Goal: Information Seeking & Learning: Understand process/instructions

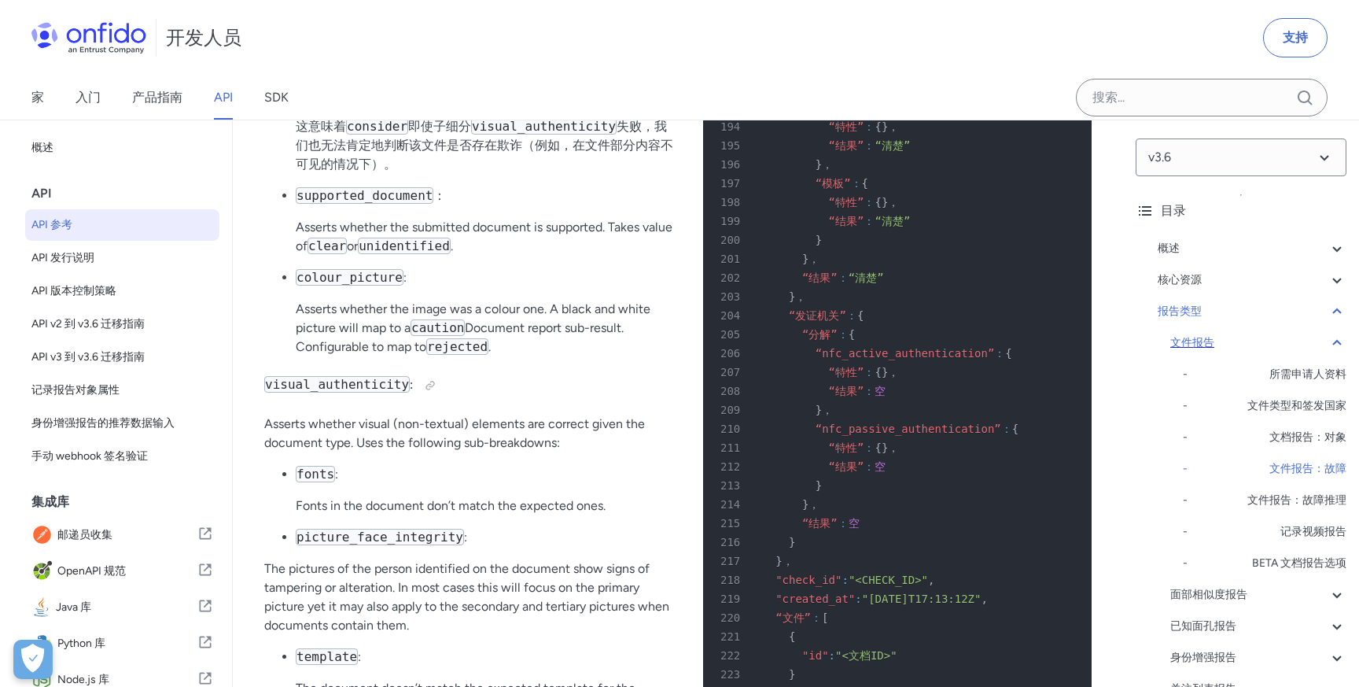
click at [1231, 334] on div "文件报告" at bounding box center [1258, 343] width 176 height 19
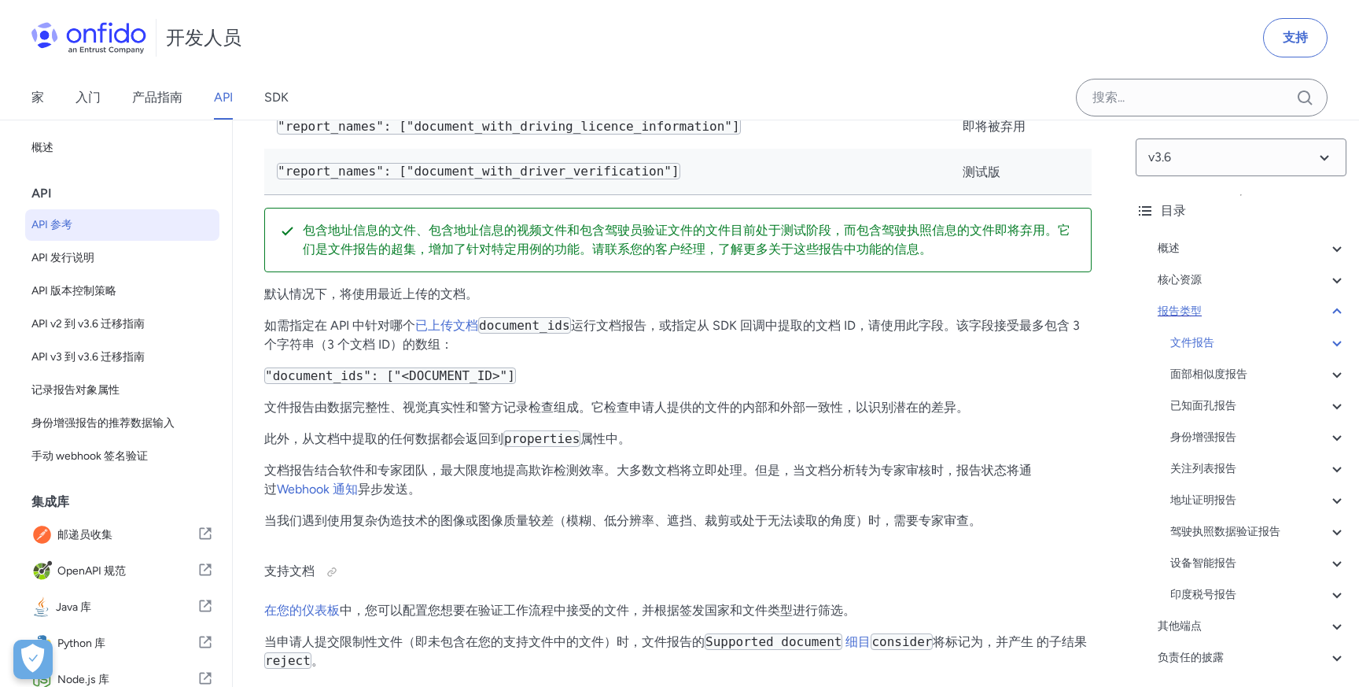
click at [1252, 314] on div "报告类型" at bounding box center [1252, 311] width 189 height 19
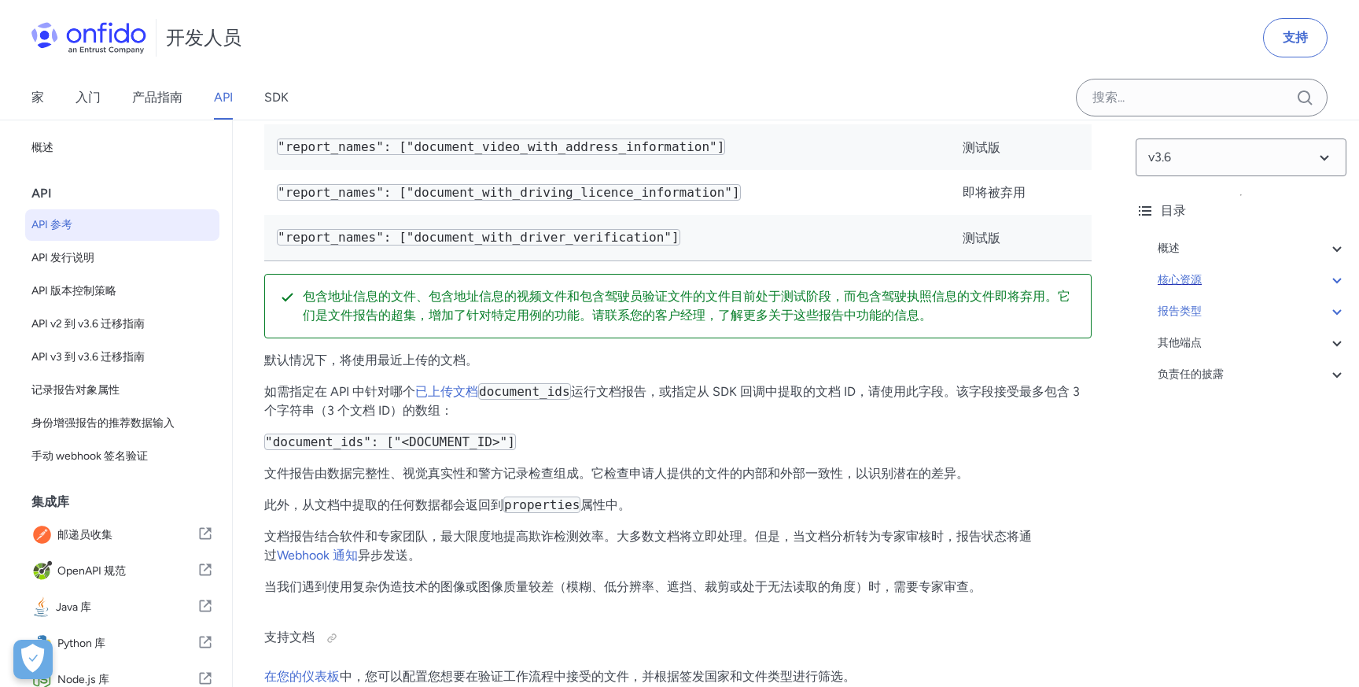
click at [1229, 280] on div "核心资源" at bounding box center [1252, 280] width 189 height 19
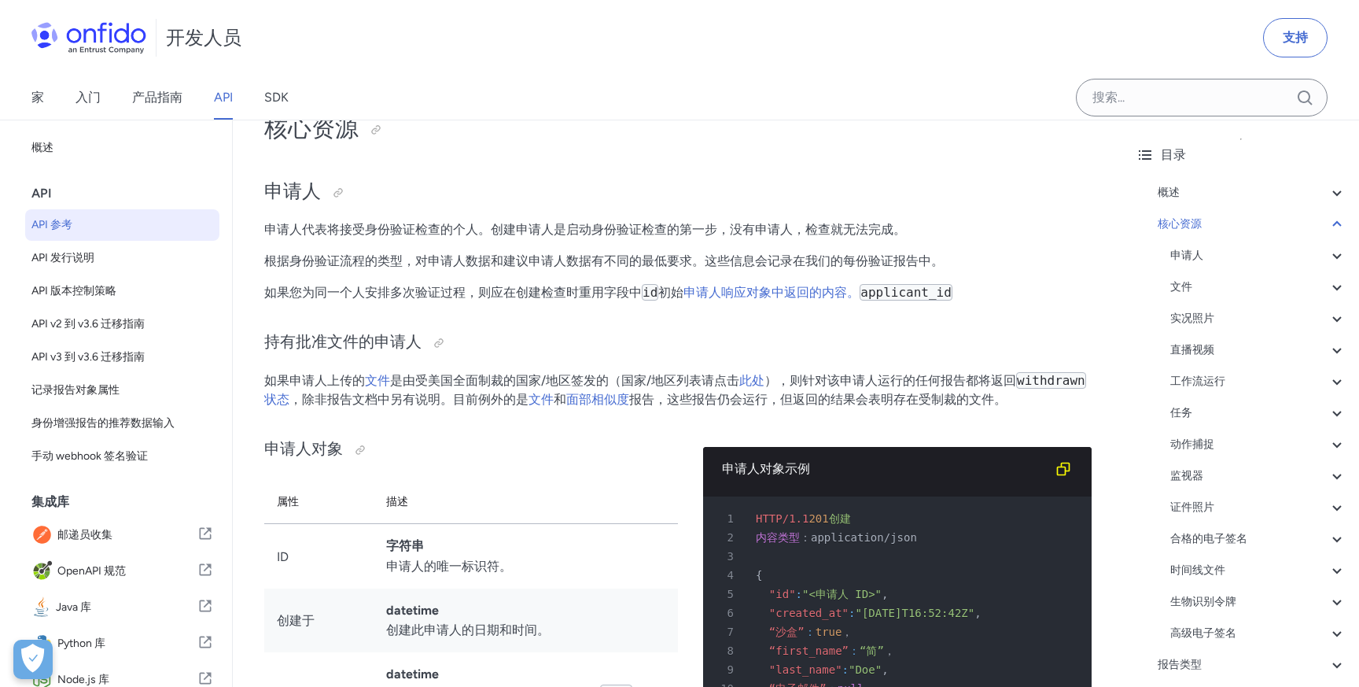
scroll to position [57, 0]
click at [1253, 377] on div "工作流运行" at bounding box center [1258, 380] width 176 height 19
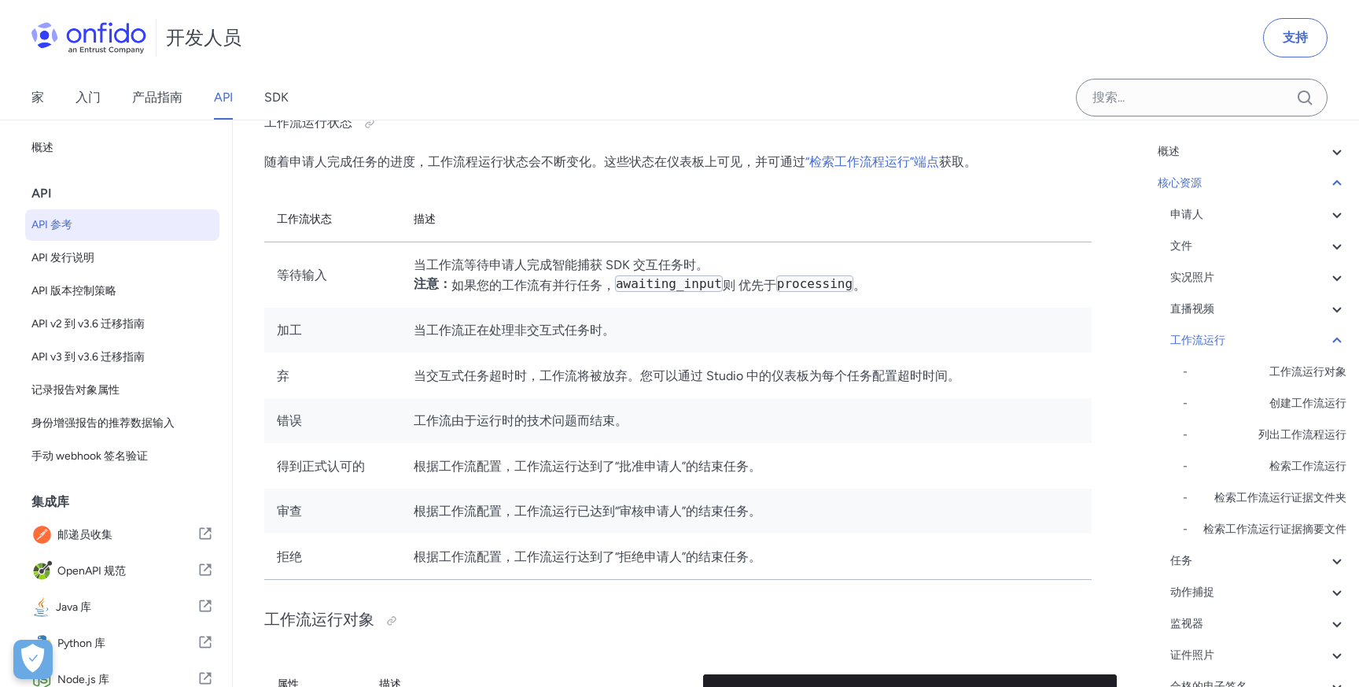
scroll to position [103, 0]
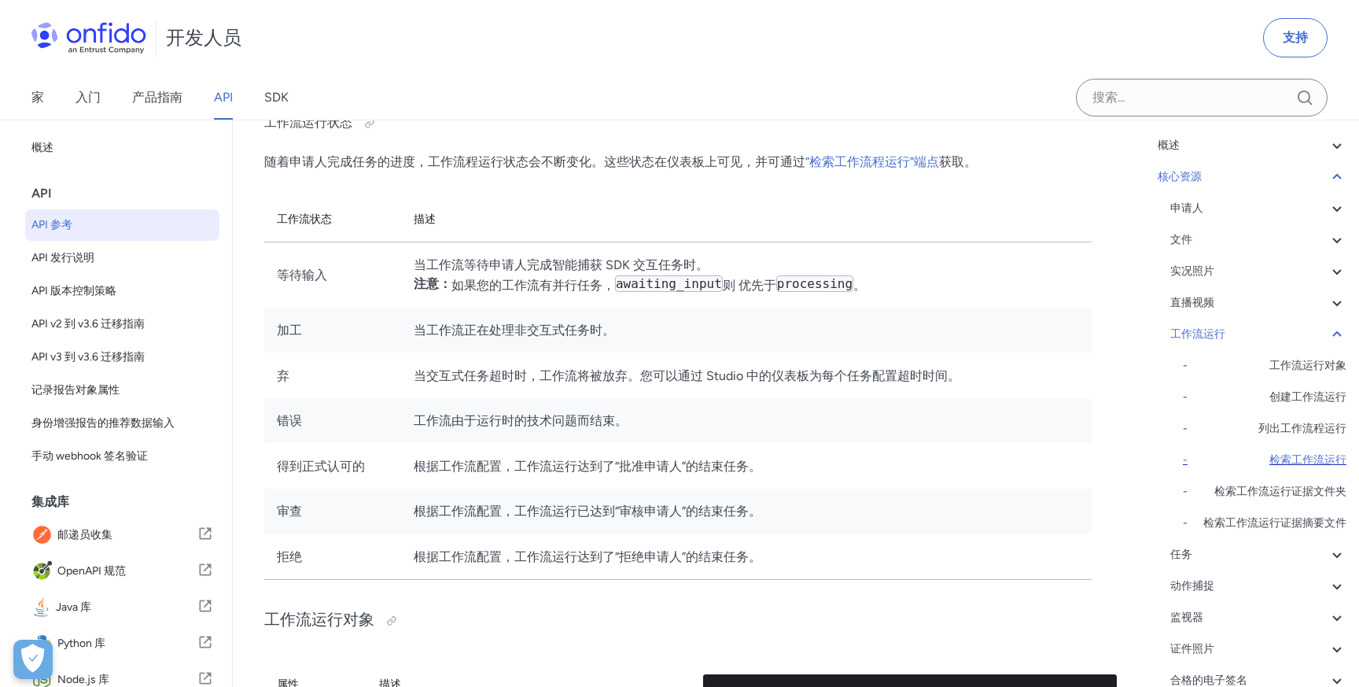
click at [1307, 453] on font "检索工作流运行" at bounding box center [1308, 459] width 77 height 13
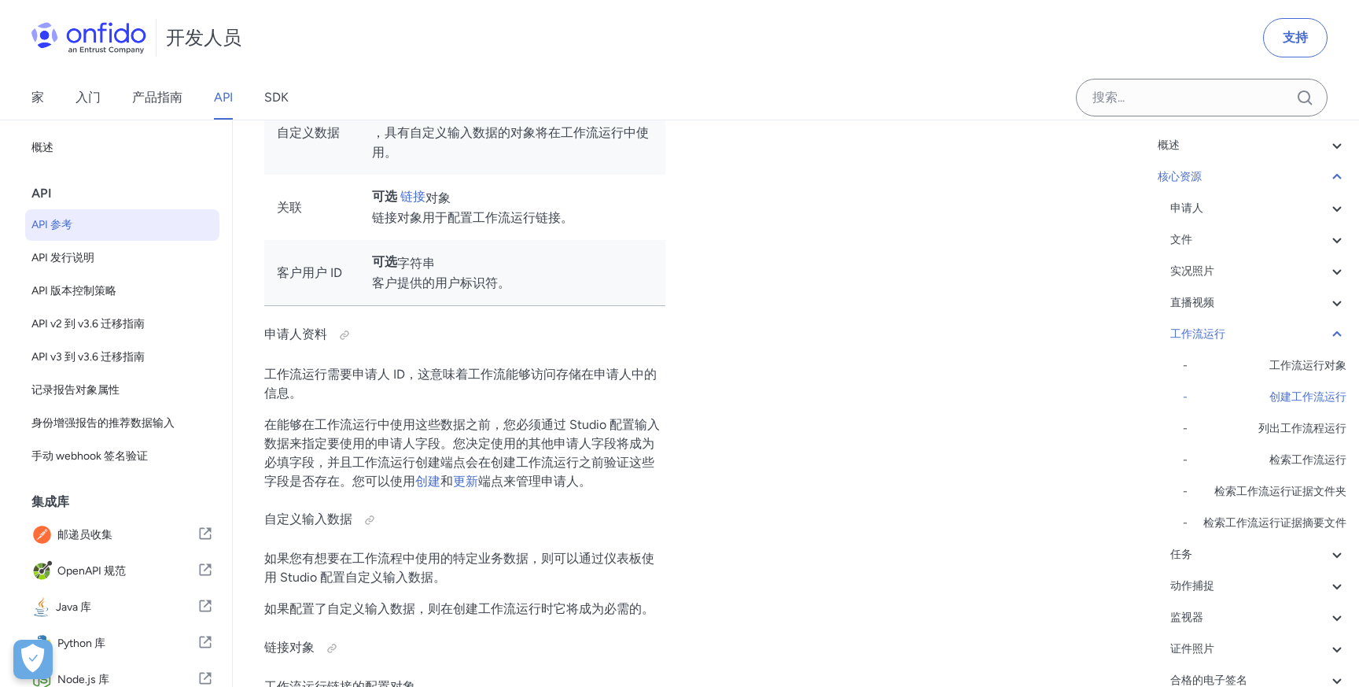
scroll to position [38841, 0]
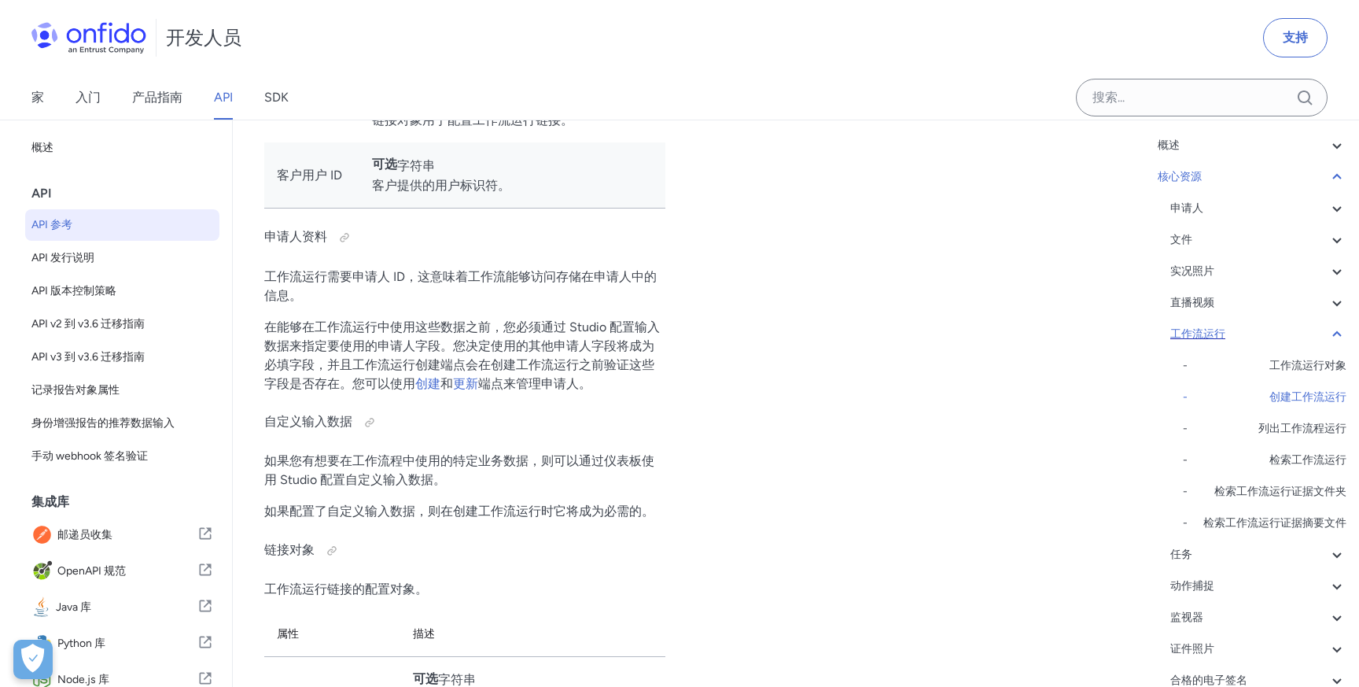
click at [1241, 325] on div "工作流运行" at bounding box center [1258, 334] width 176 height 19
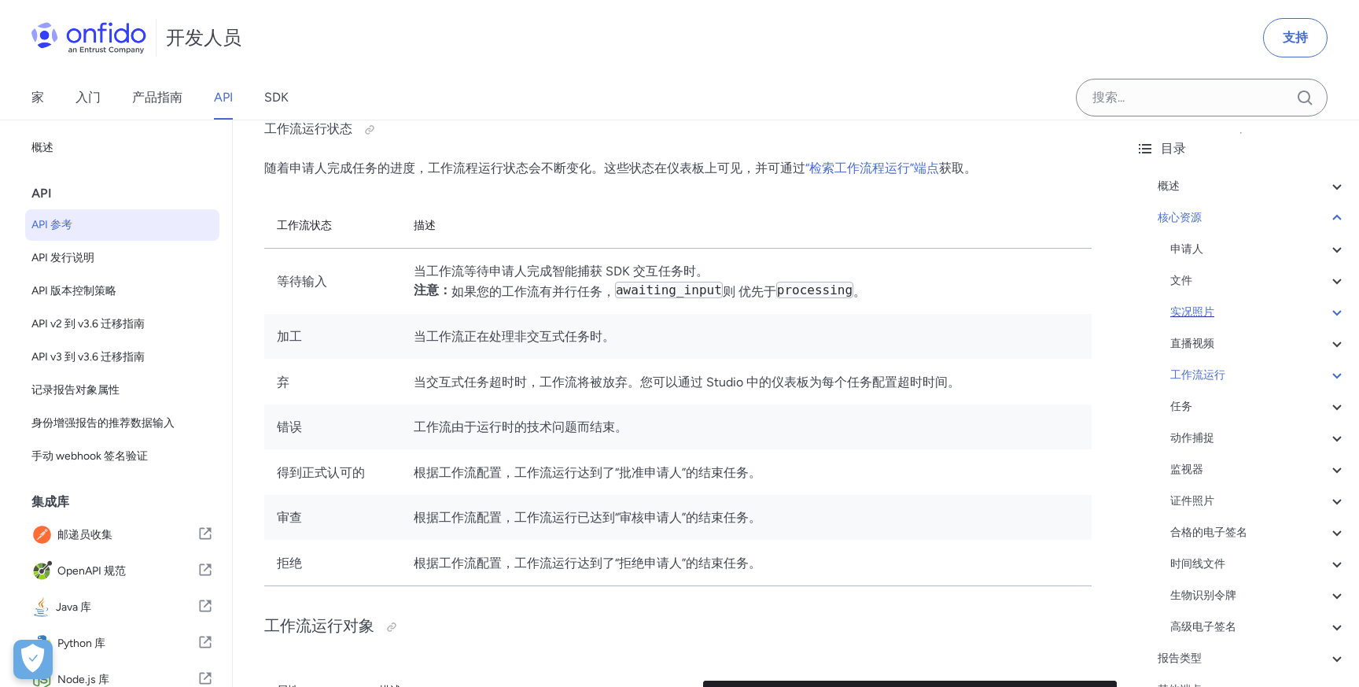
scroll to position [60, 0]
click at [1260, 247] on div "申请人" at bounding box center [1258, 251] width 176 height 19
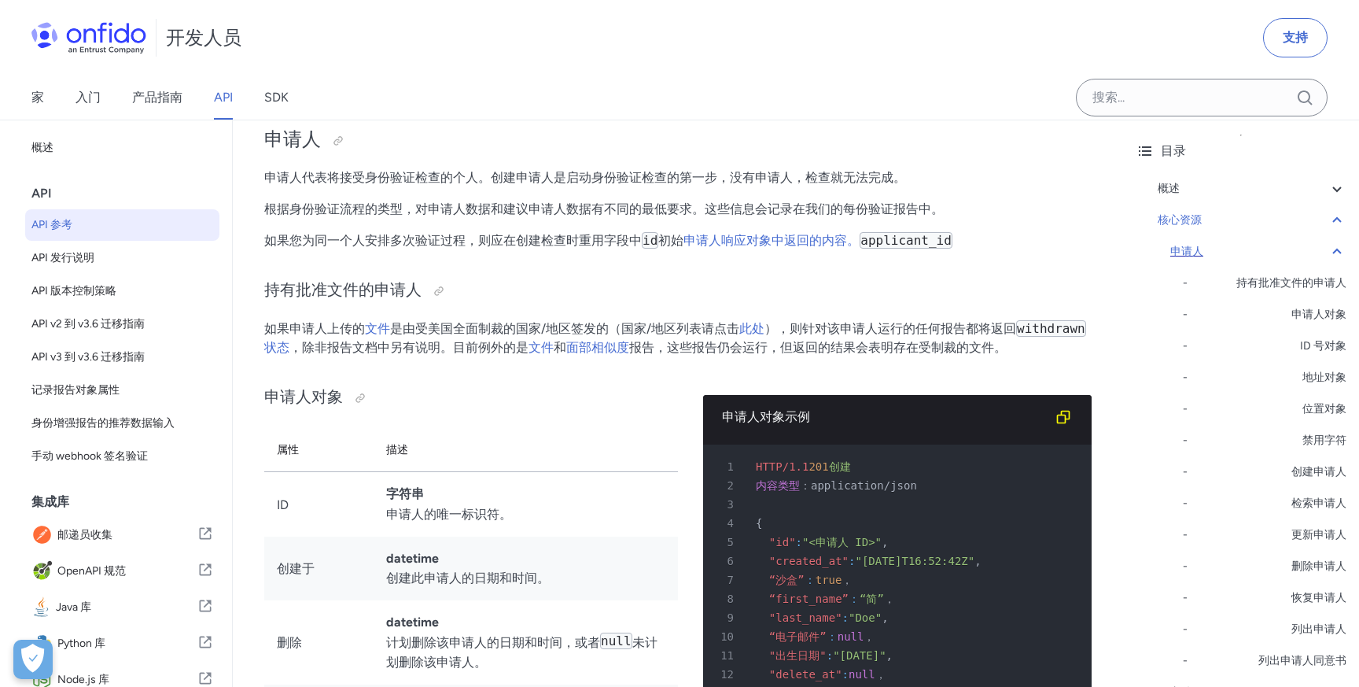
click at [1260, 247] on div "申请人" at bounding box center [1258, 251] width 176 height 19
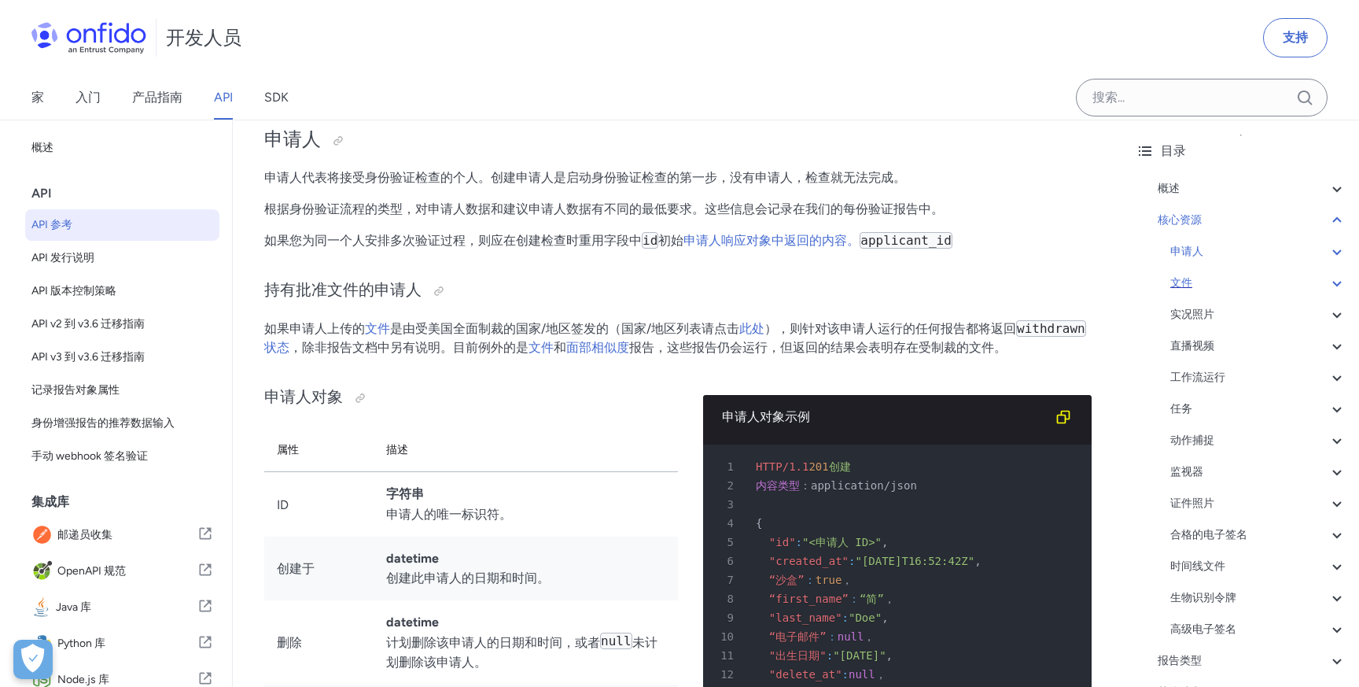
click at [1240, 286] on div "文件" at bounding box center [1258, 283] width 176 height 19
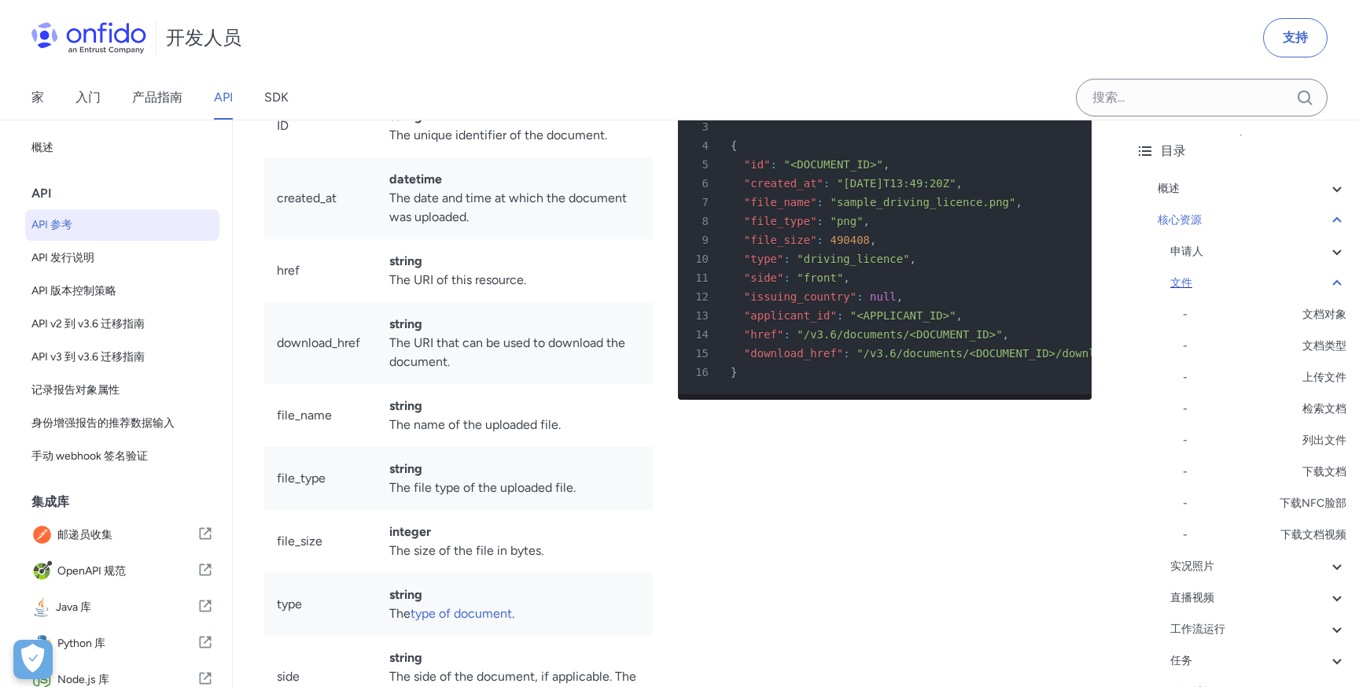
scroll to position [25100, 0]
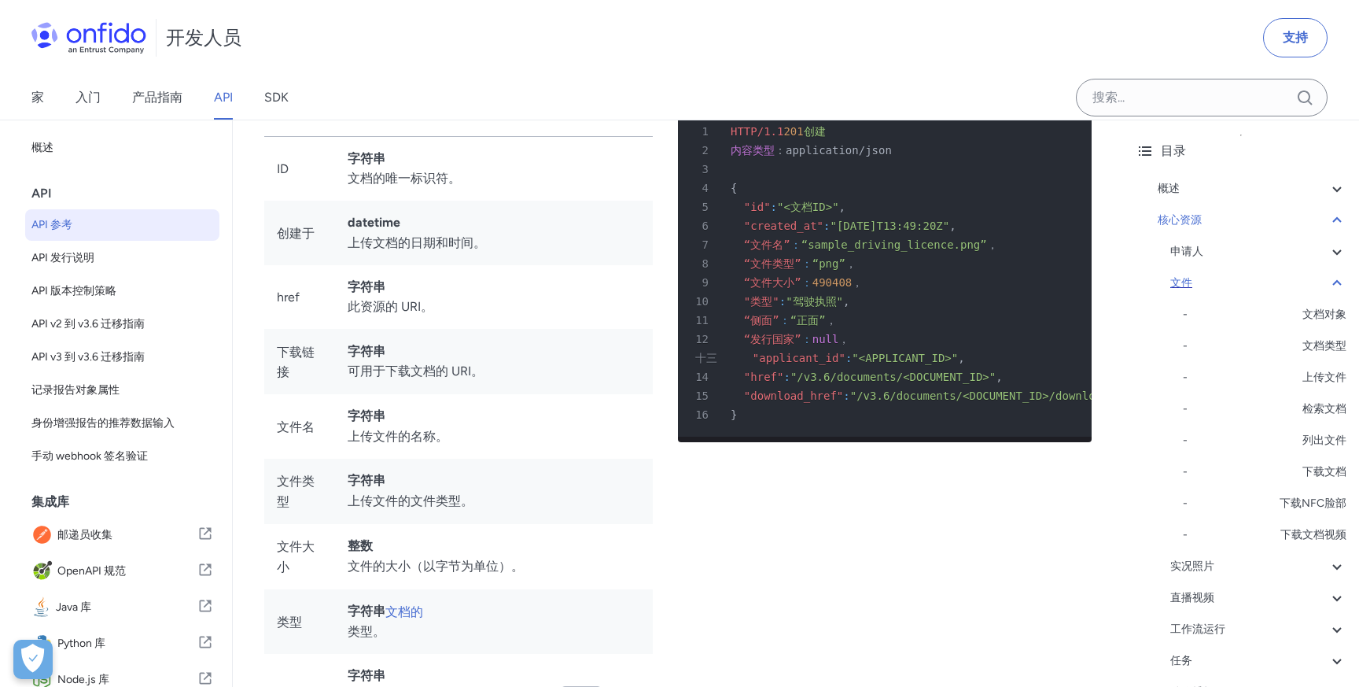
click at [1236, 279] on div "文件" at bounding box center [1258, 283] width 176 height 19
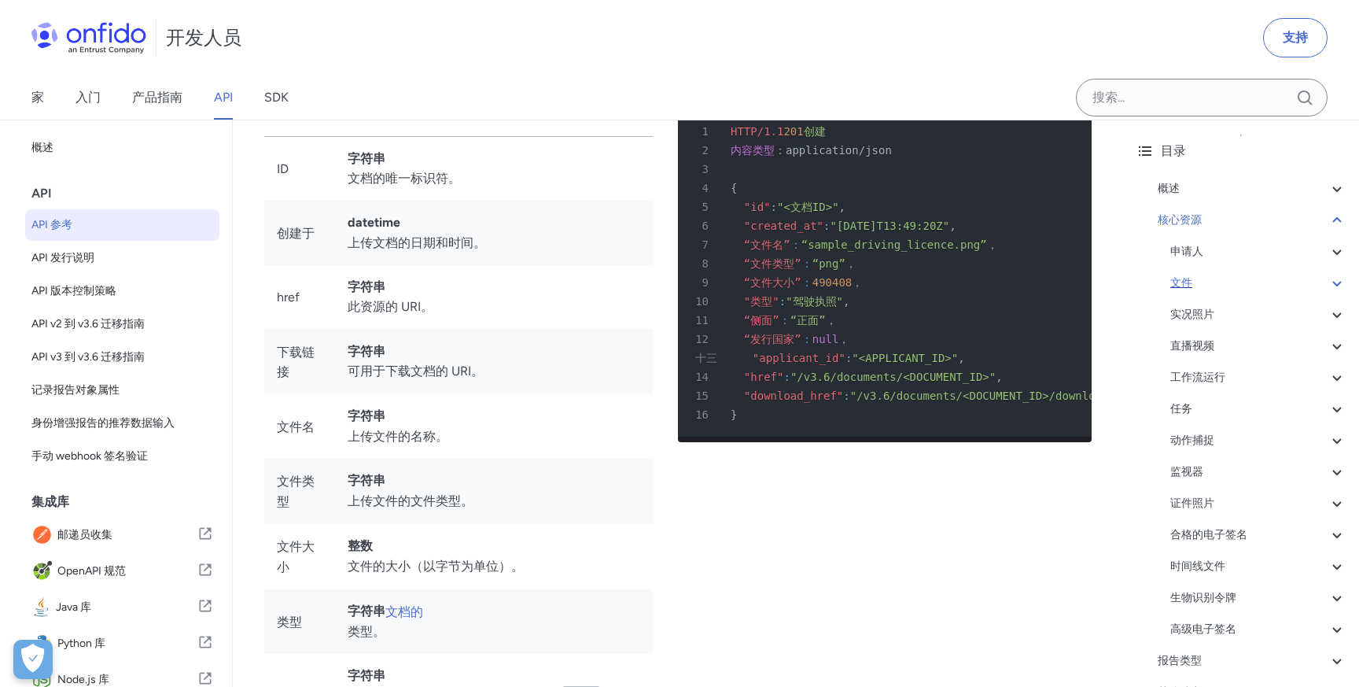
scroll to position [25047, 0]
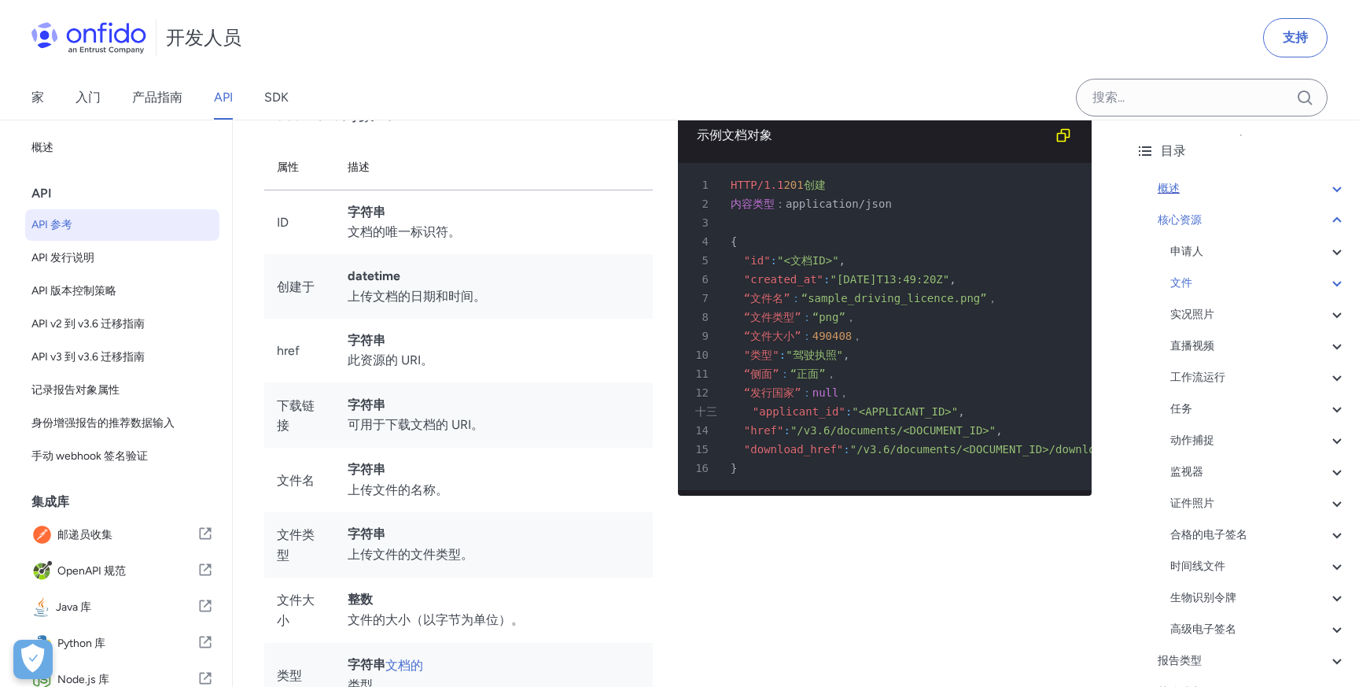
click at [1250, 189] on div "概述" at bounding box center [1252, 188] width 189 height 19
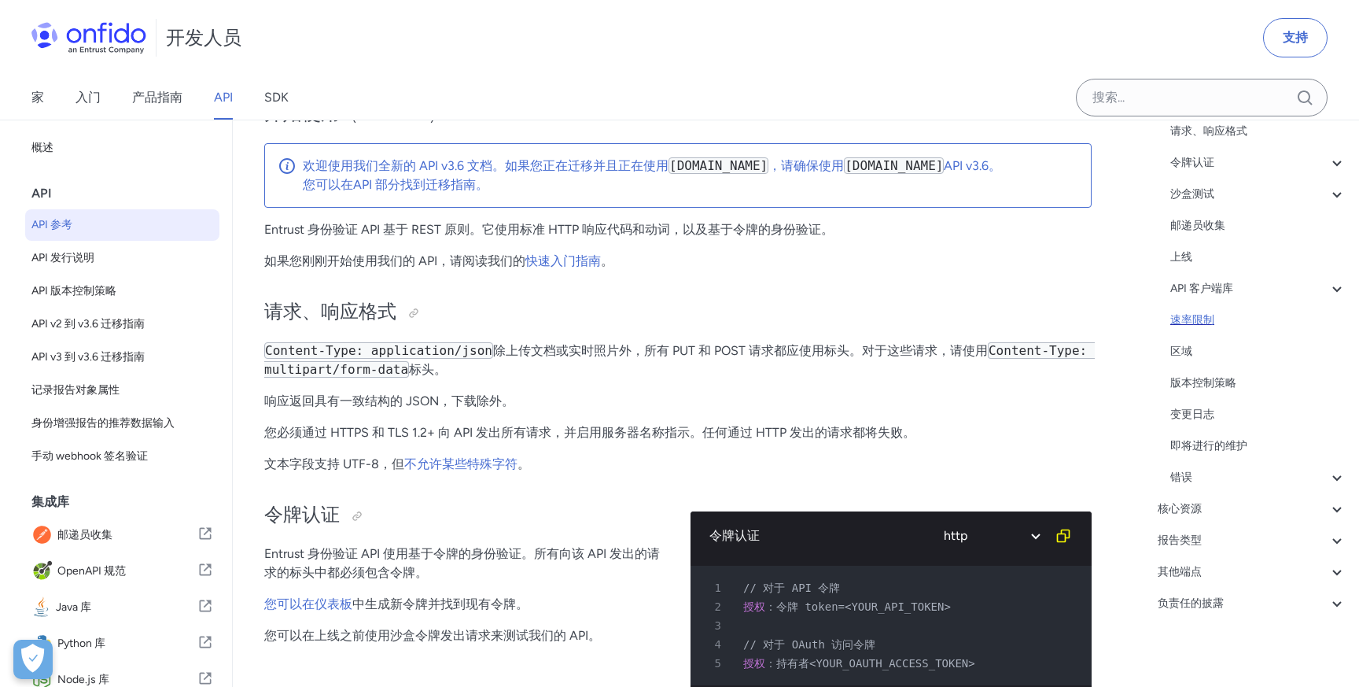
scroll to position [182, 0]
click at [1235, 506] on div "核心资源" at bounding box center [1252, 507] width 189 height 19
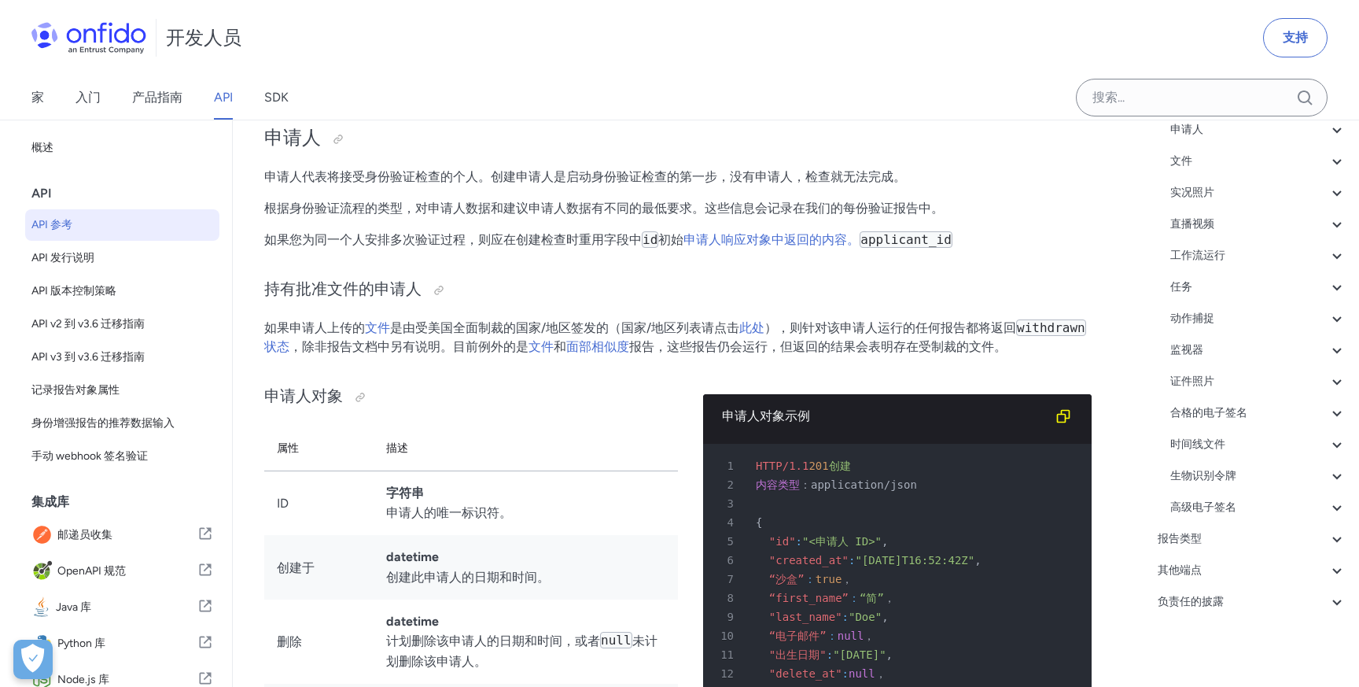
scroll to position [15858, 0]
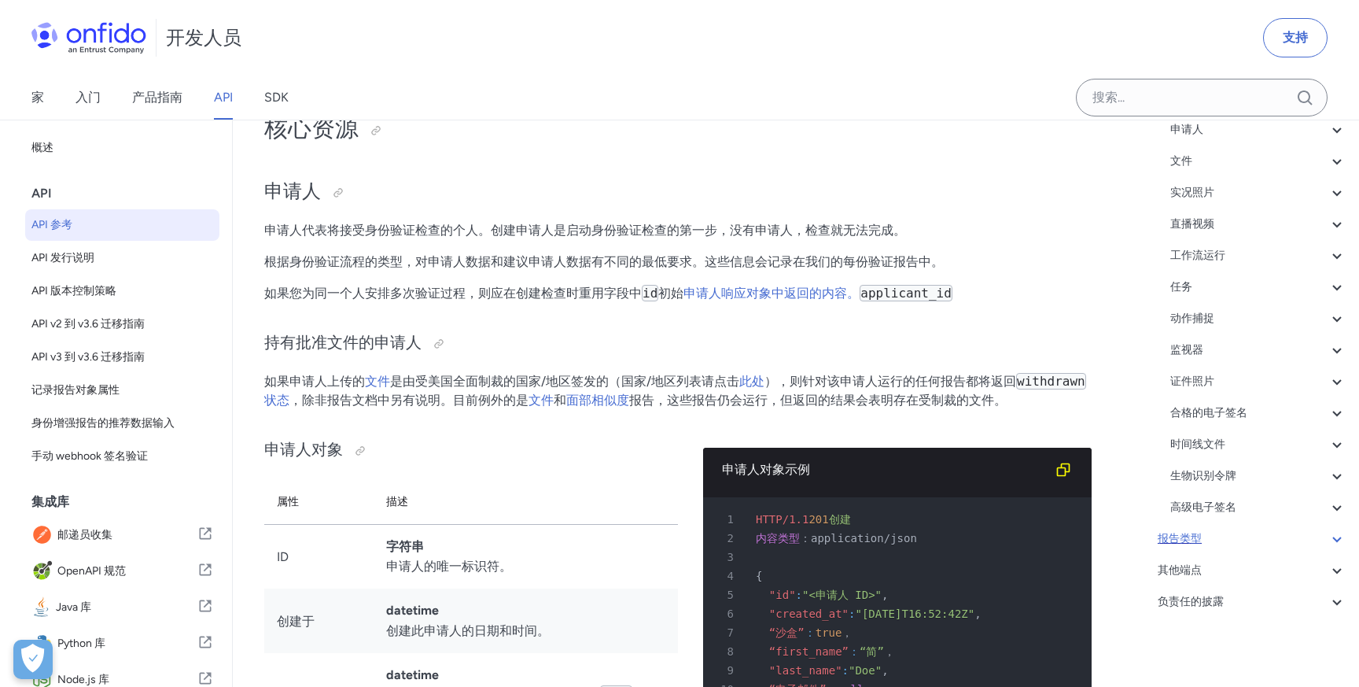
click at [1223, 529] on div "报告类型" at bounding box center [1252, 538] width 189 height 19
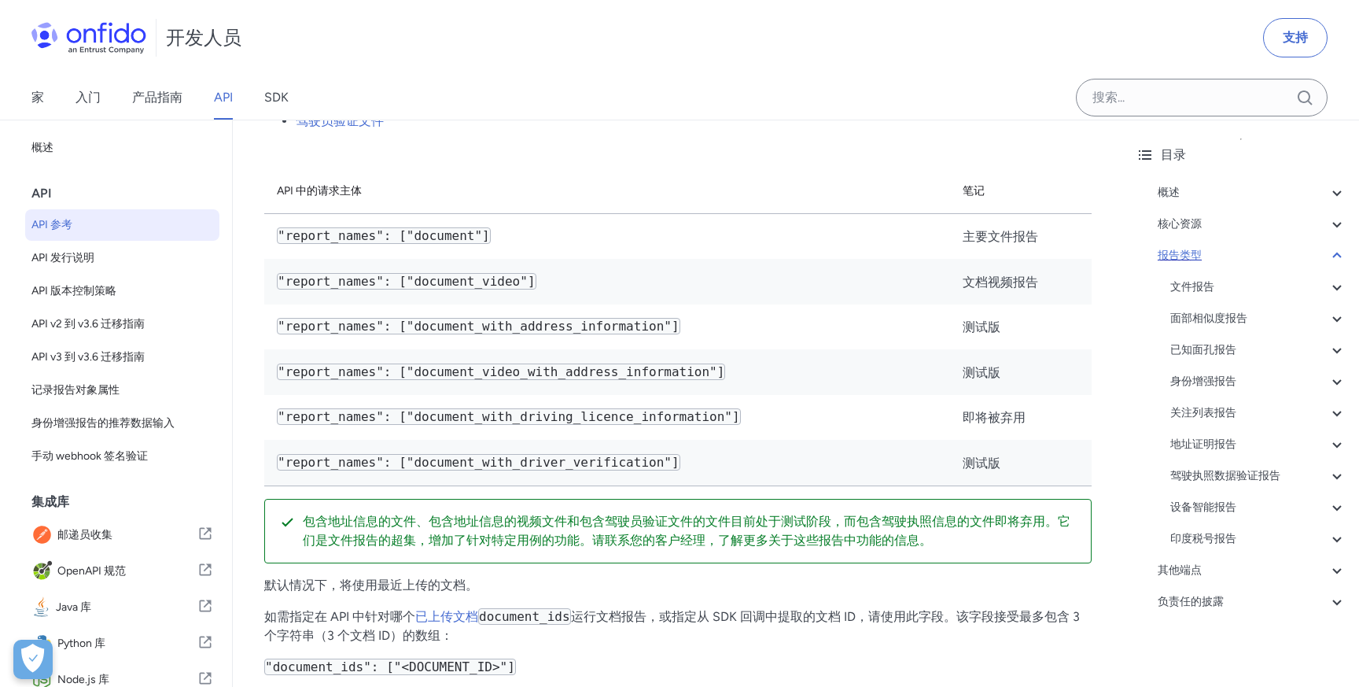
scroll to position [56, 0]
click at [1209, 283] on font "文件报告" at bounding box center [1192, 286] width 44 height 13
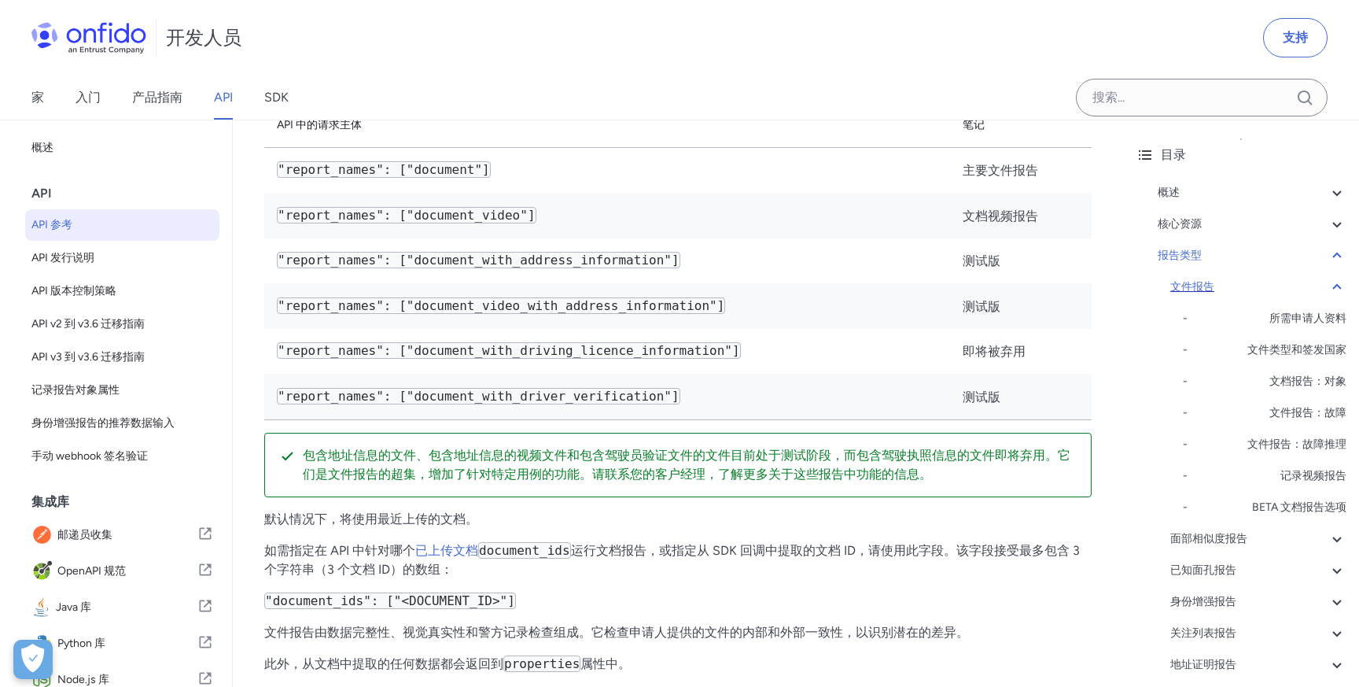
click at [1216, 283] on div "文件报告" at bounding box center [1258, 287] width 176 height 19
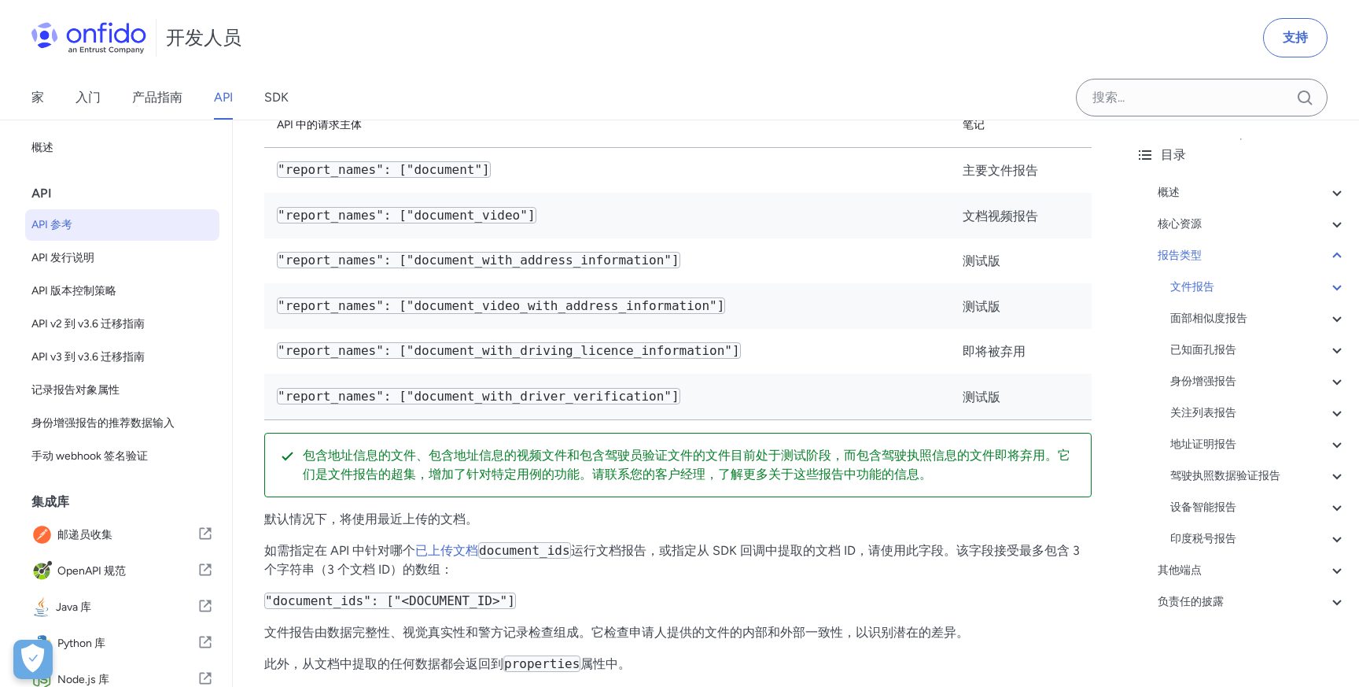
click at [1180, 580] on div "概述 开始使用（API v3.6） 请求、响应格式 令牌认证 - OAuth 访问令牌 - OAuth 访问令牌轮换 - API 令牌 - API 令牌轮换 …" at bounding box center [1241, 400] width 211 height 447
click at [1191, 573] on font "其他端点" at bounding box center [1180, 569] width 44 height 13
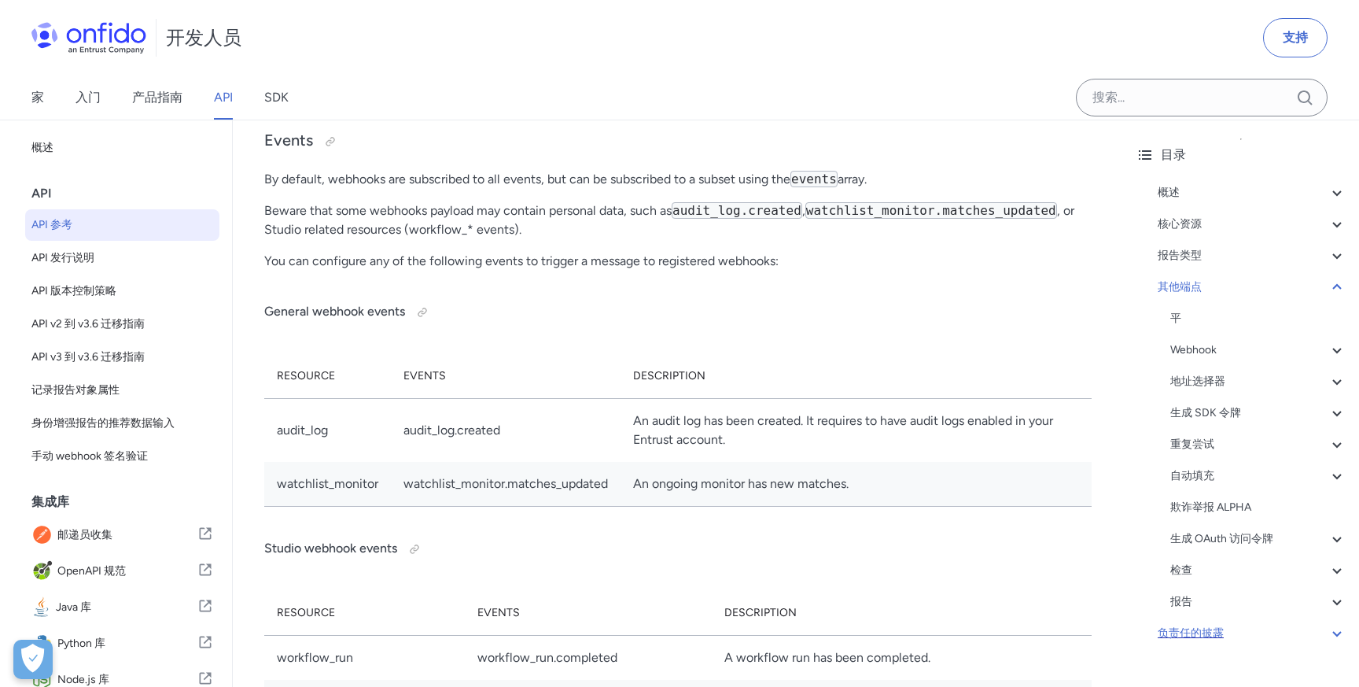
click at [1189, 630] on font "负责任的披露" at bounding box center [1191, 632] width 66 height 13
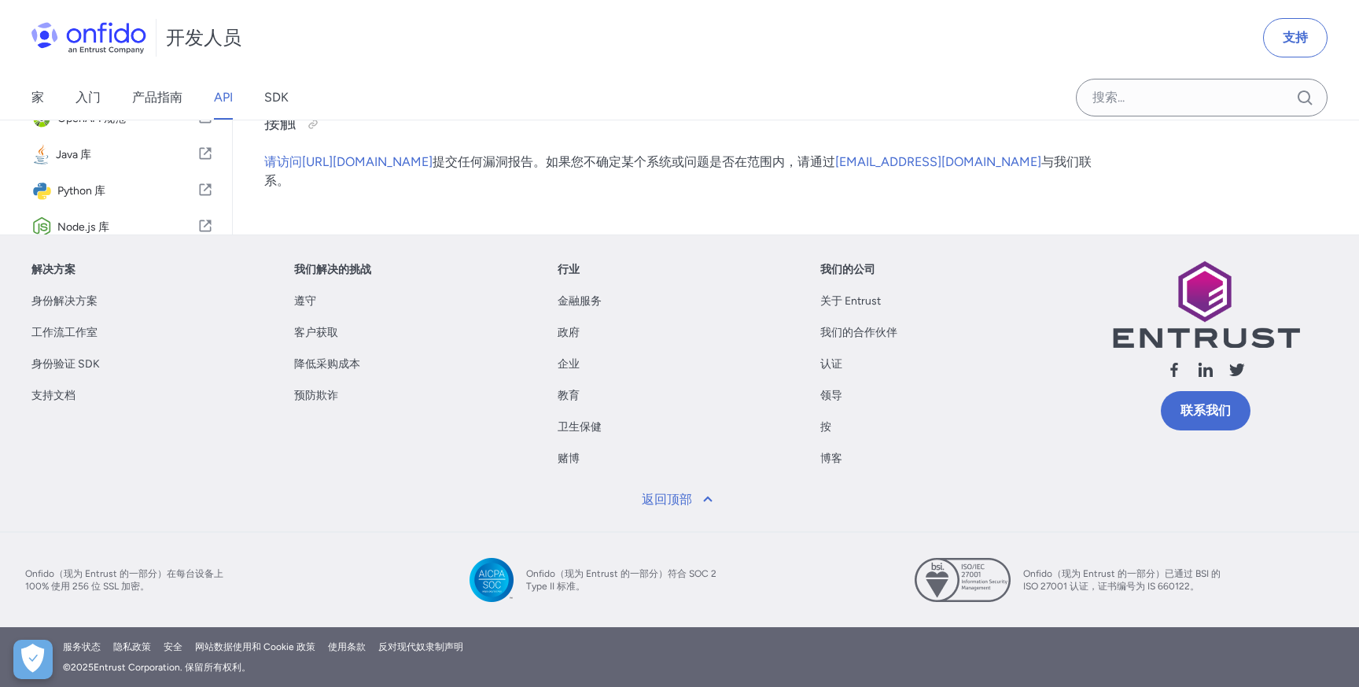
scroll to position [160025, 0]
click at [988, 11] on div "开发人员 支持" at bounding box center [679, 38] width 1359 height 76
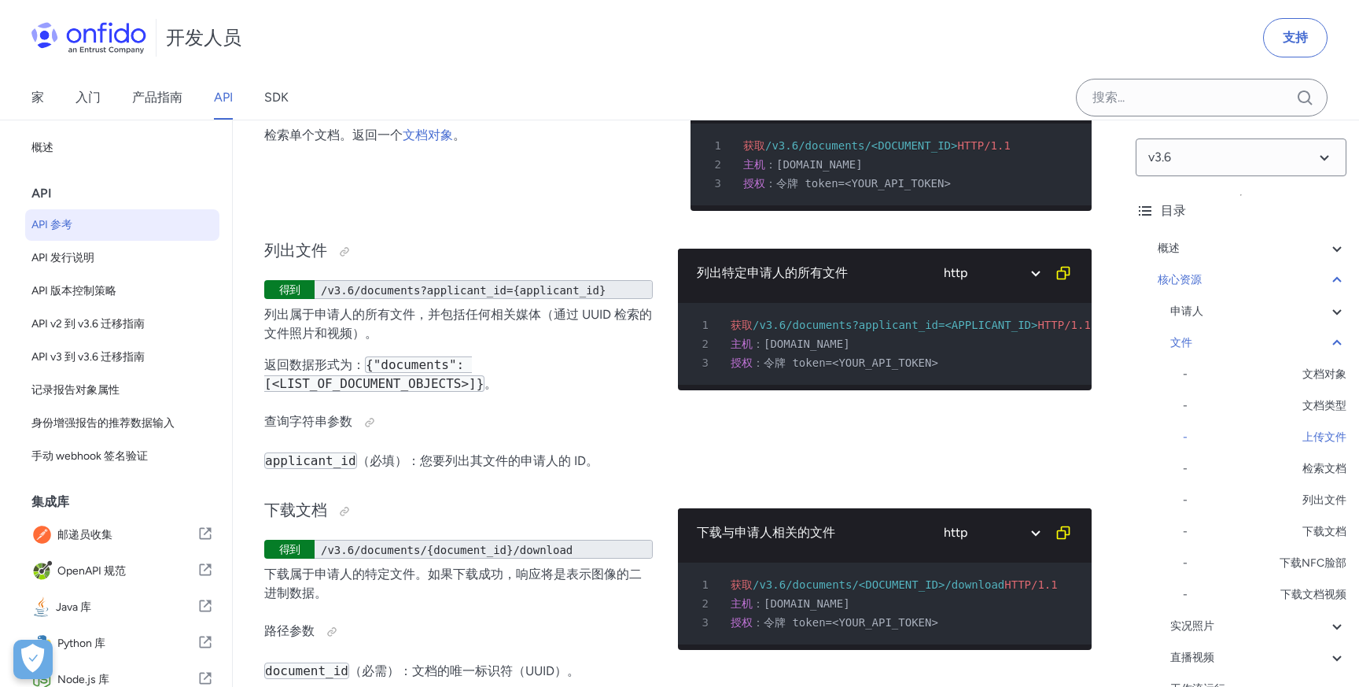
scroll to position [2, 0]
click at [1213, 280] on div "核心资源" at bounding box center [1252, 280] width 189 height 19
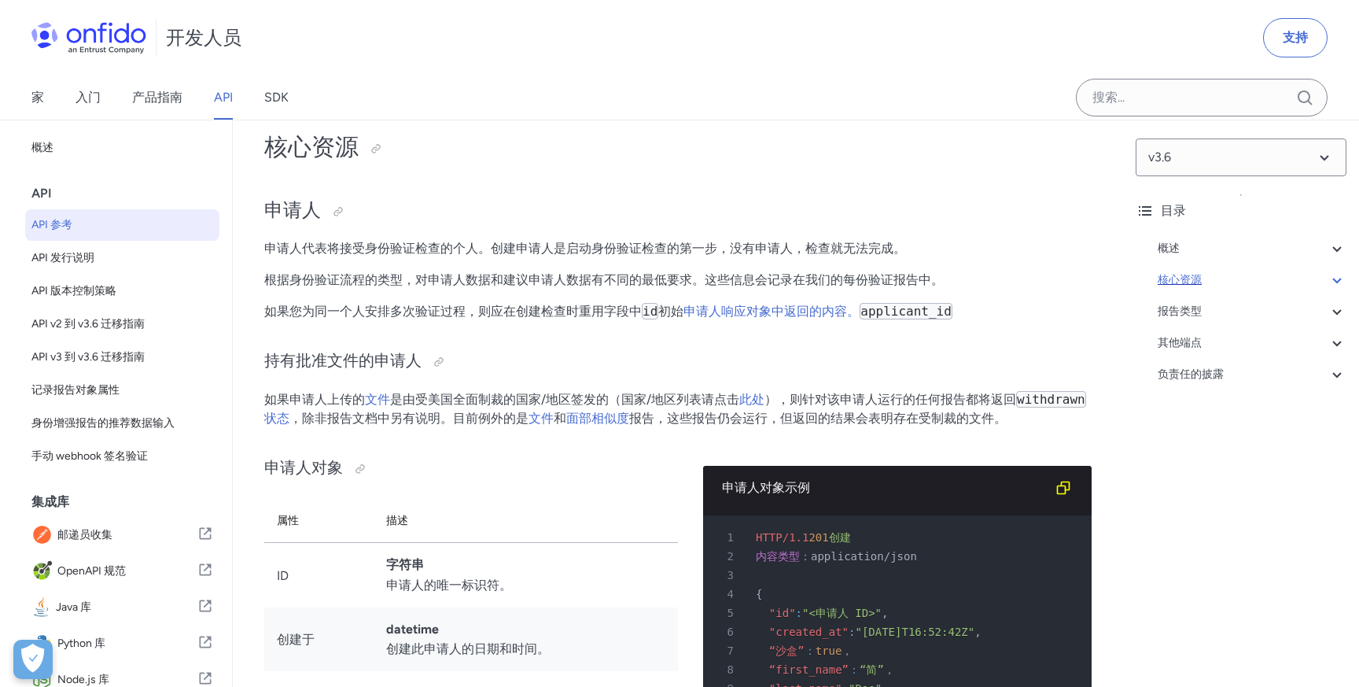
click at [1220, 283] on div "核心资源" at bounding box center [1252, 280] width 189 height 19
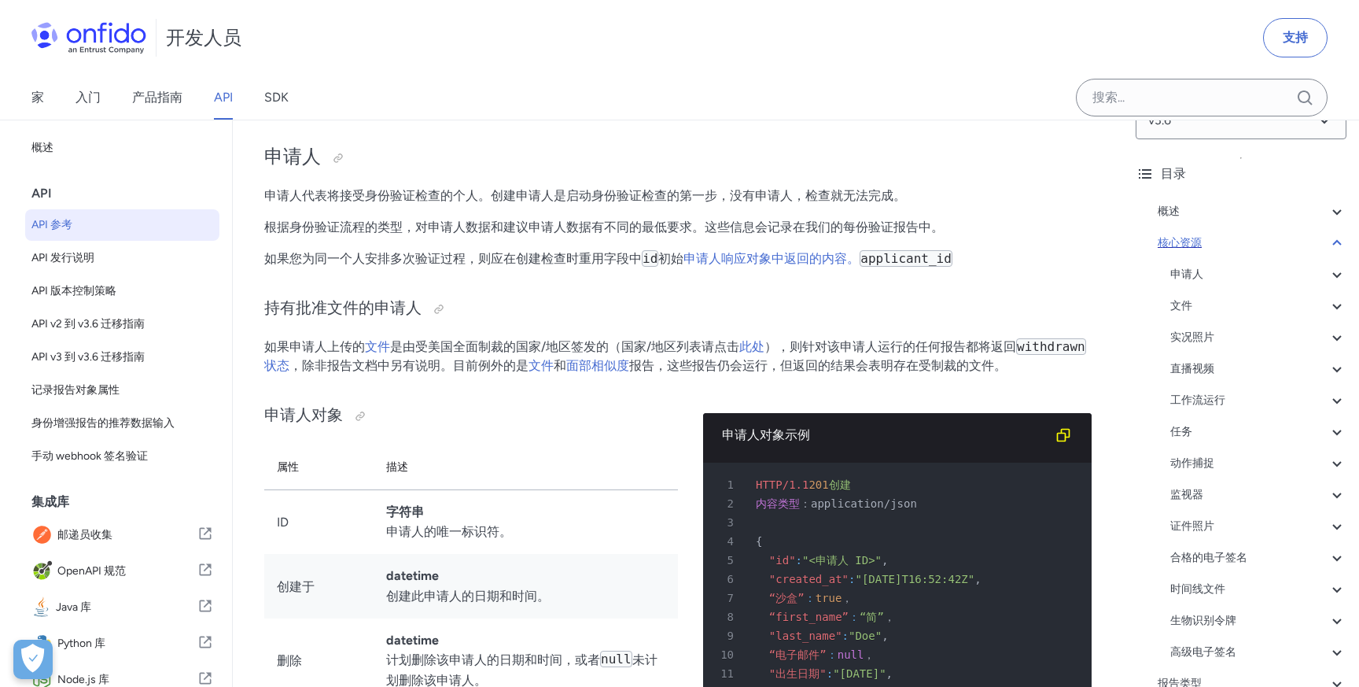
scroll to position [15858, 0]
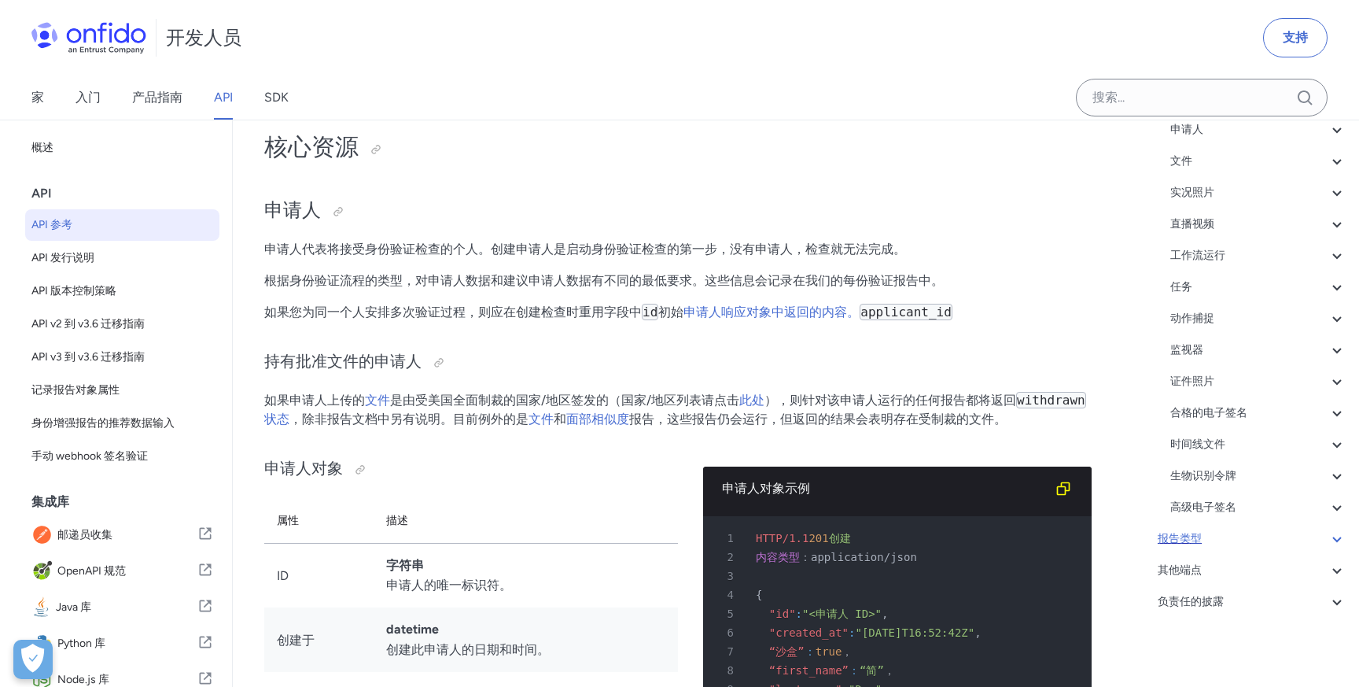
click at [1224, 530] on div "报告类型" at bounding box center [1252, 538] width 189 height 19
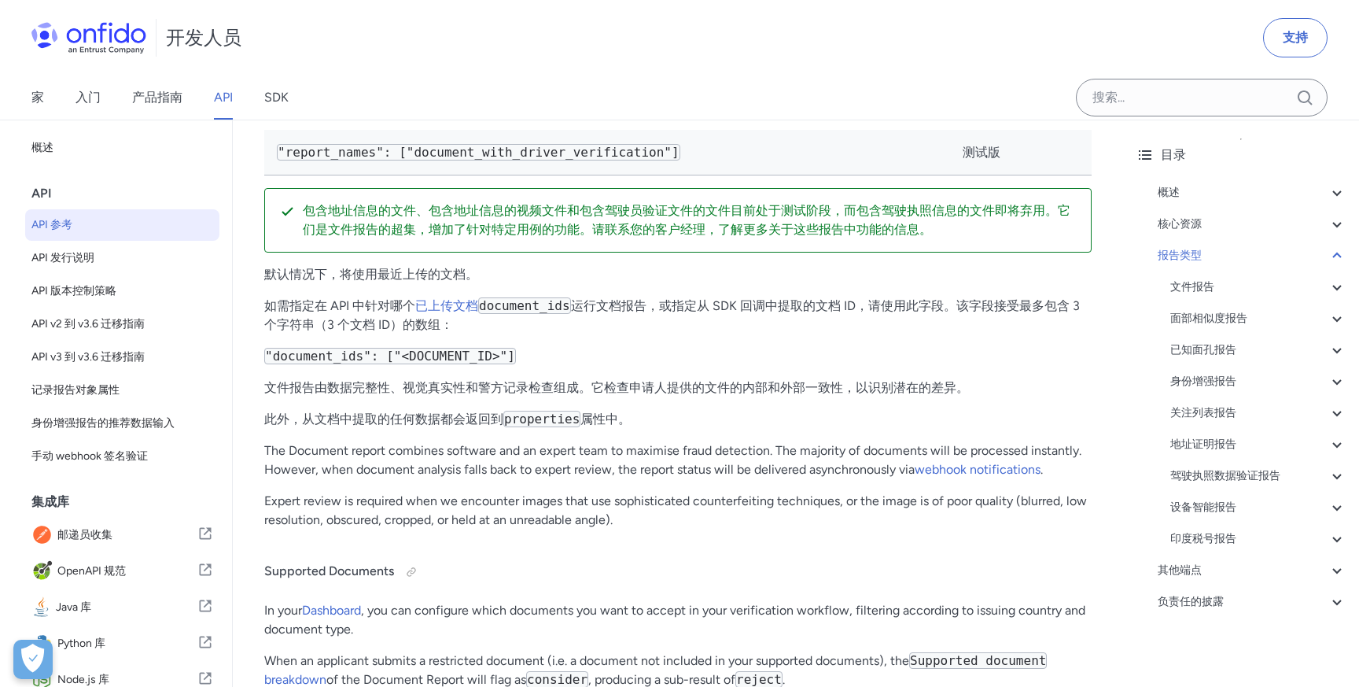
scroll to position [56, 0]
click at [1213, 565] on div "其他端点" at bounding box center [1252, 570] width 189 height 19
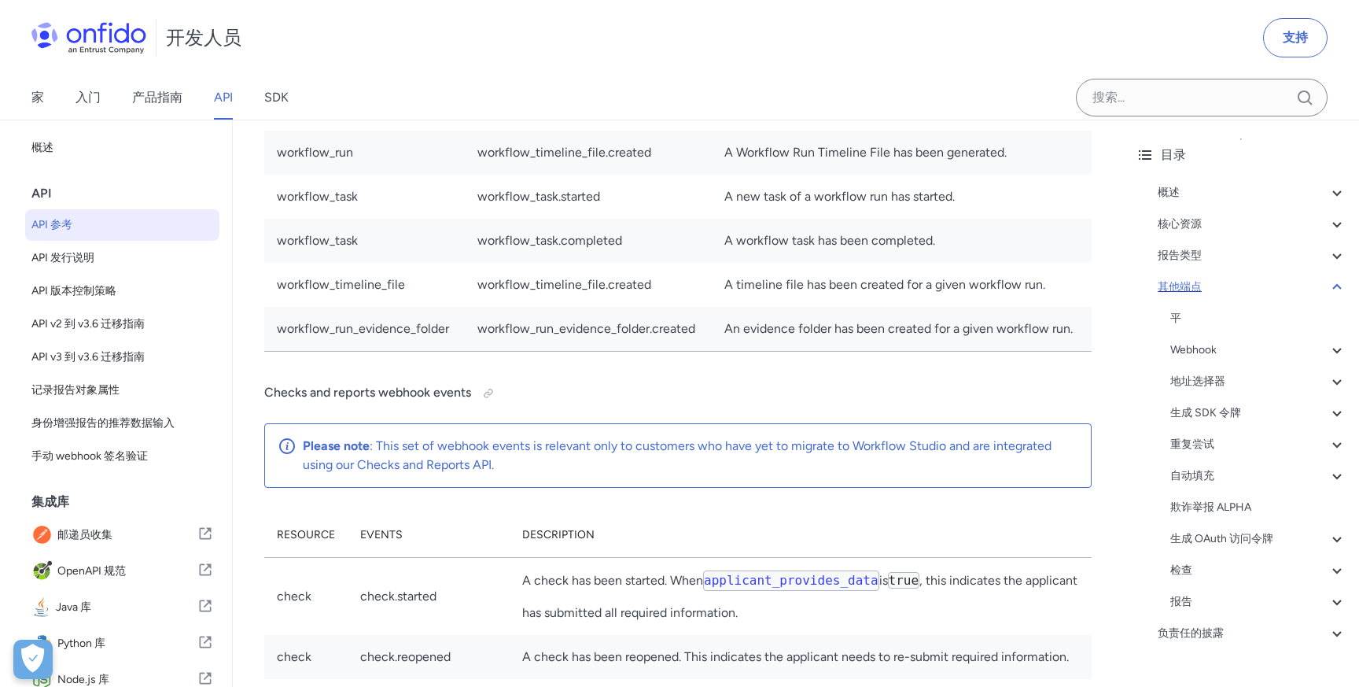
scroll to position [125223, 0]
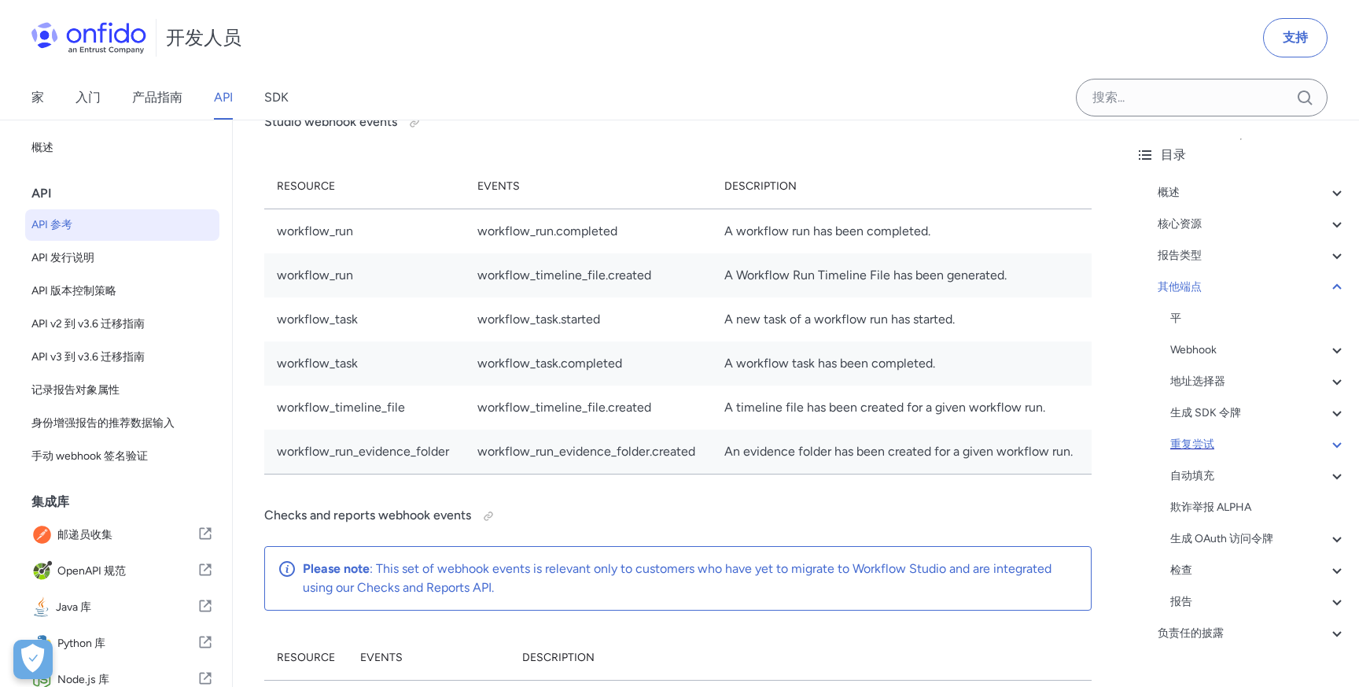
click at [1215, 444] on div "重复尝试" at bounding box center [1258, 444] width 176 height 19
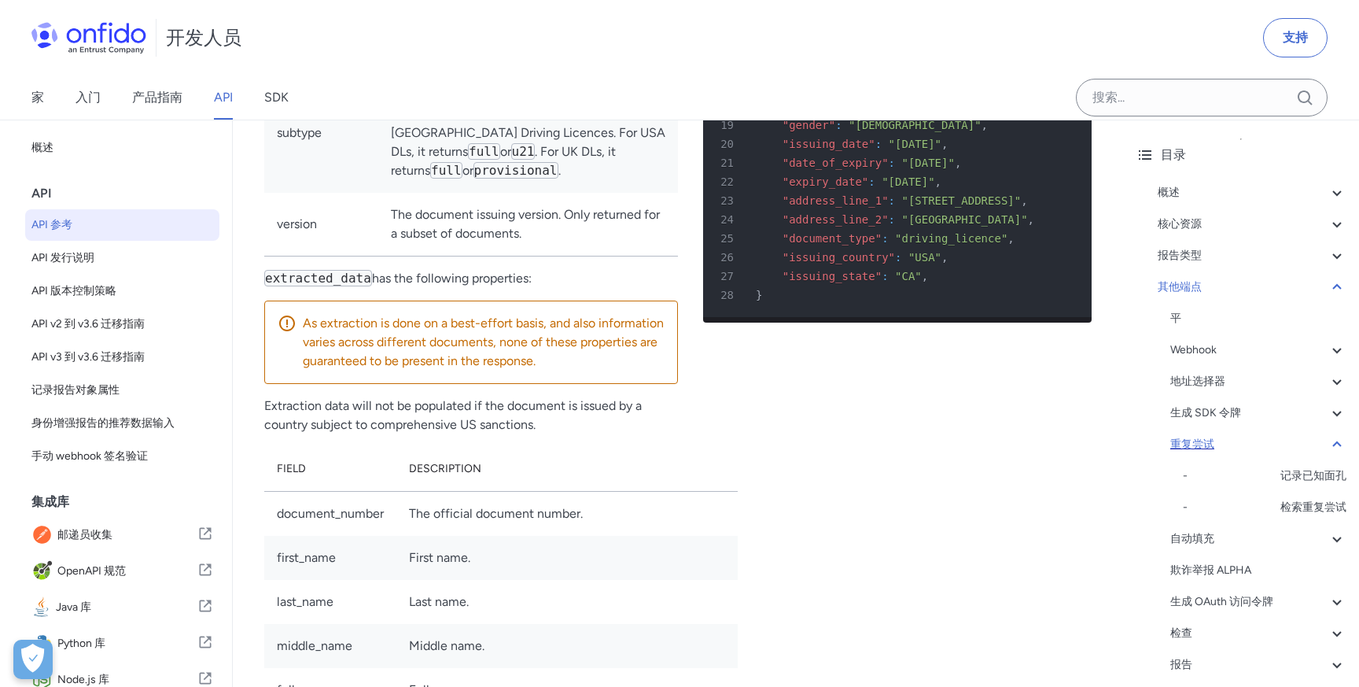
scroll to position [142475, 0]
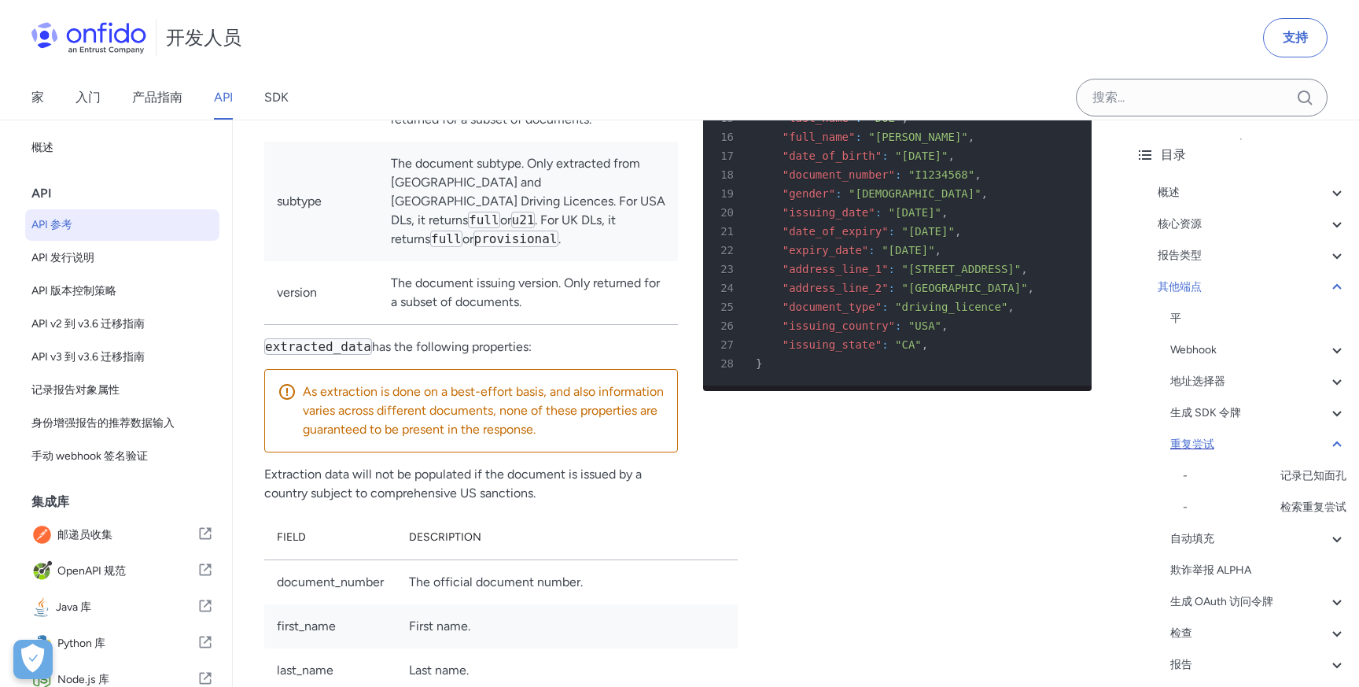
click at [1218, 444] on div "重复尝试" at bounding box center [1258, 444] width 176 height 19
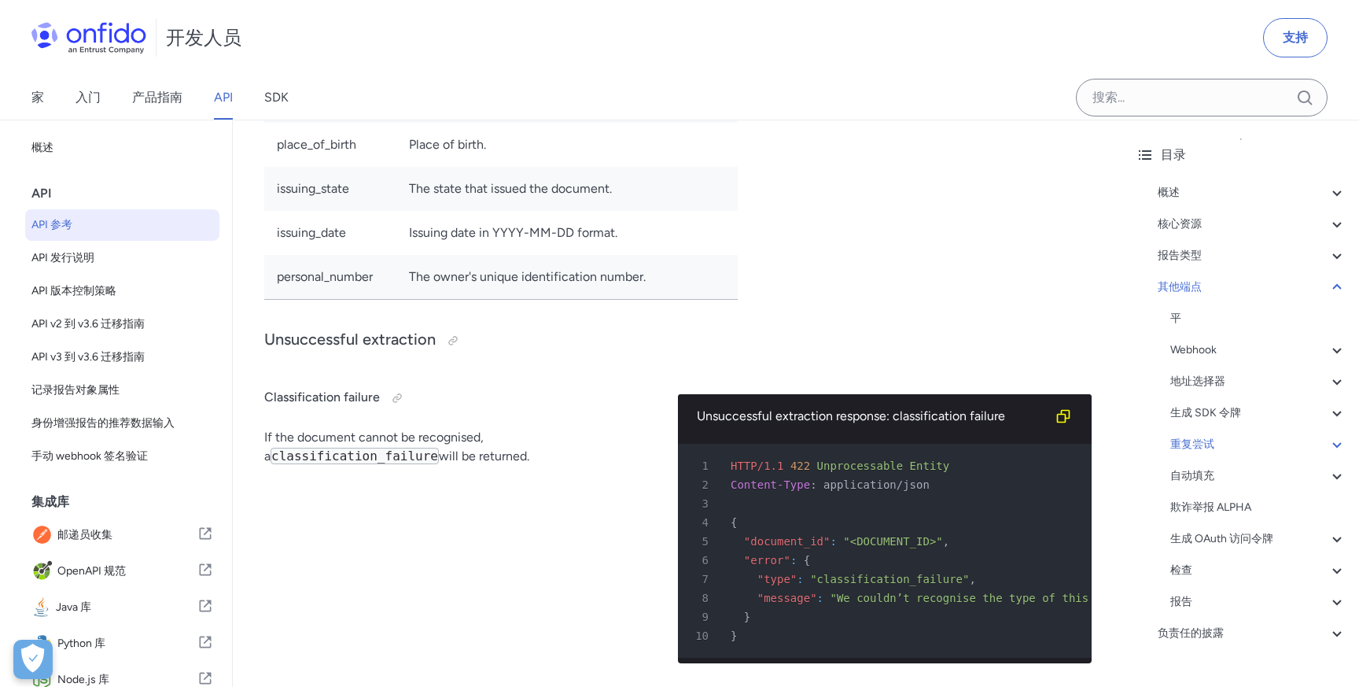
scroll to position [144086, 0]
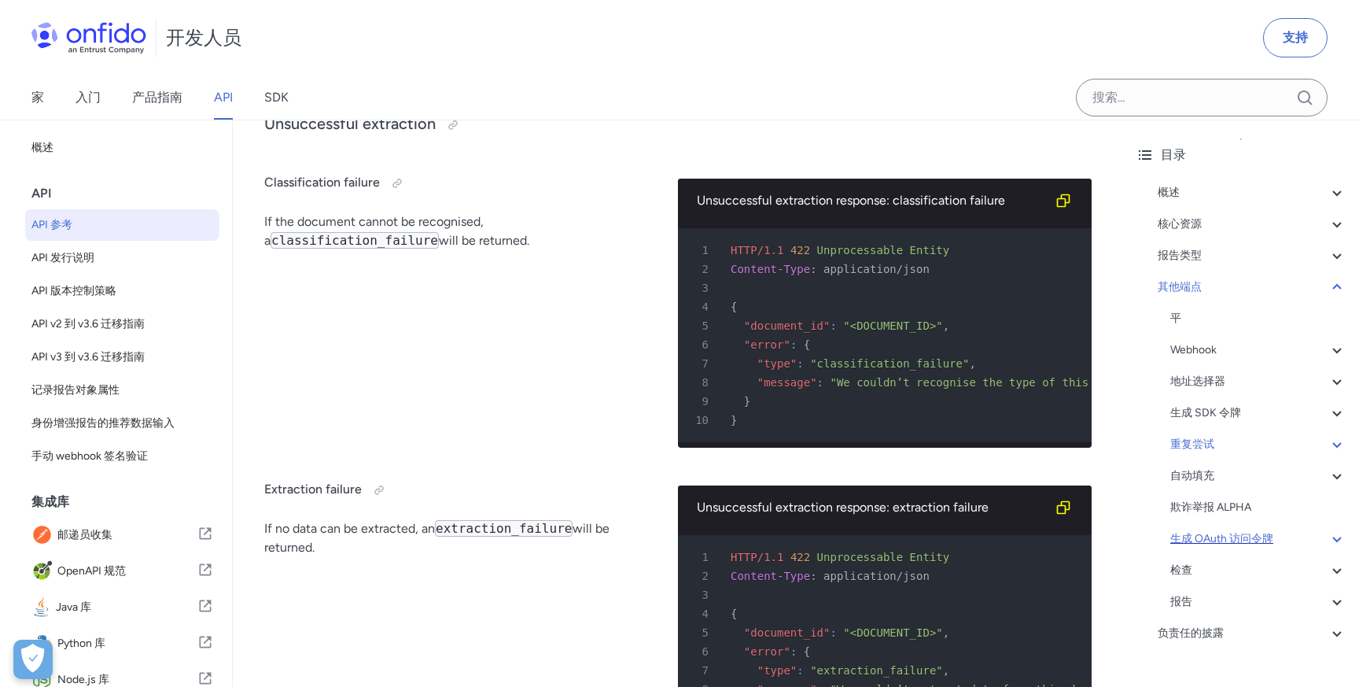
click at [1234, 544] on font "生成 OAuth 访问令牌" at bounding box center [1221, 538] width 103 height 13
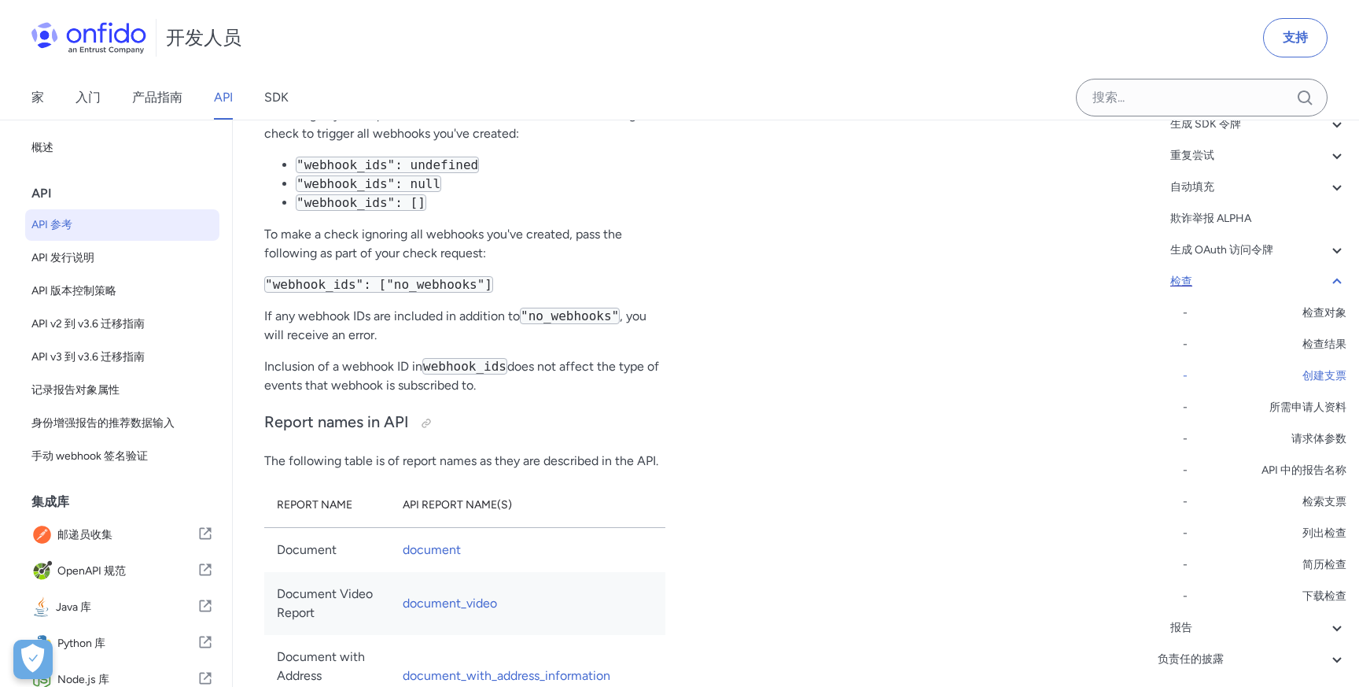
scroll to position [377, 0]
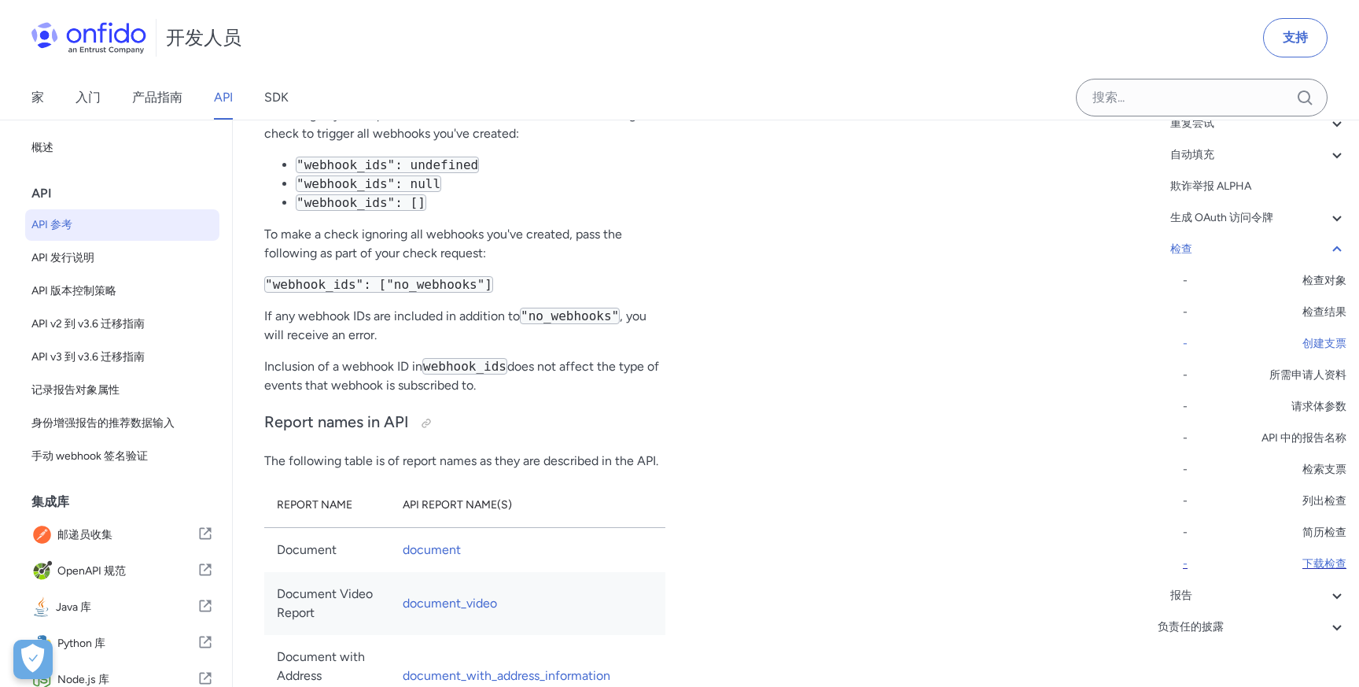
click at [1301, 565] on div "- 下载检查" at bounding box center [1265, 564] width 164 height 19
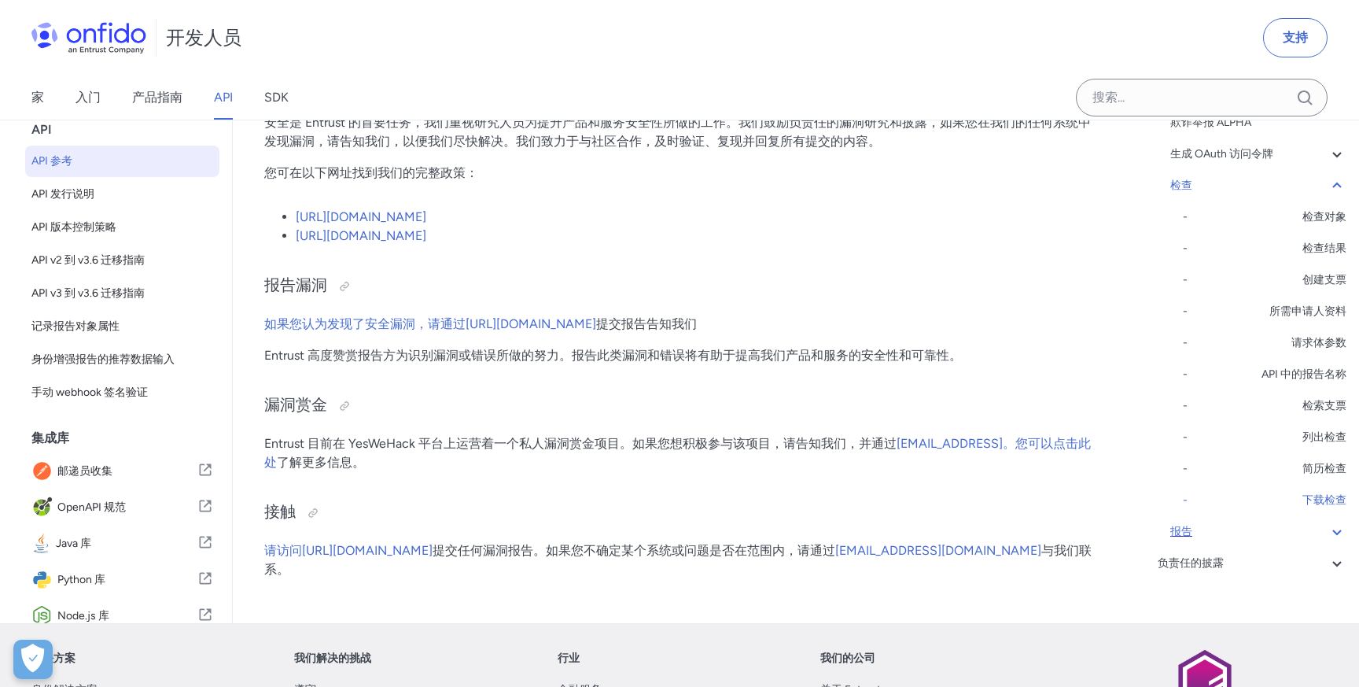
click at [1270, 541] on div "报告" at bounding box center [1258, 531] width 176 height 19
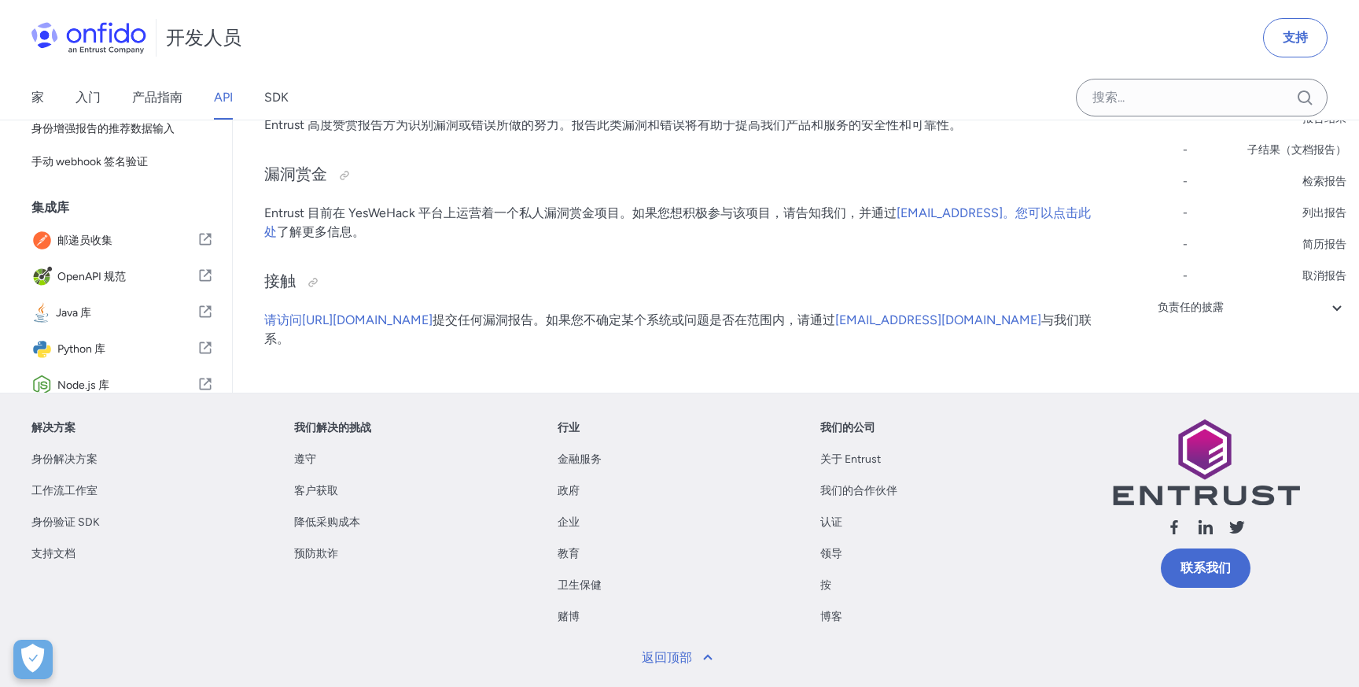
scroll to position [157672, 0]
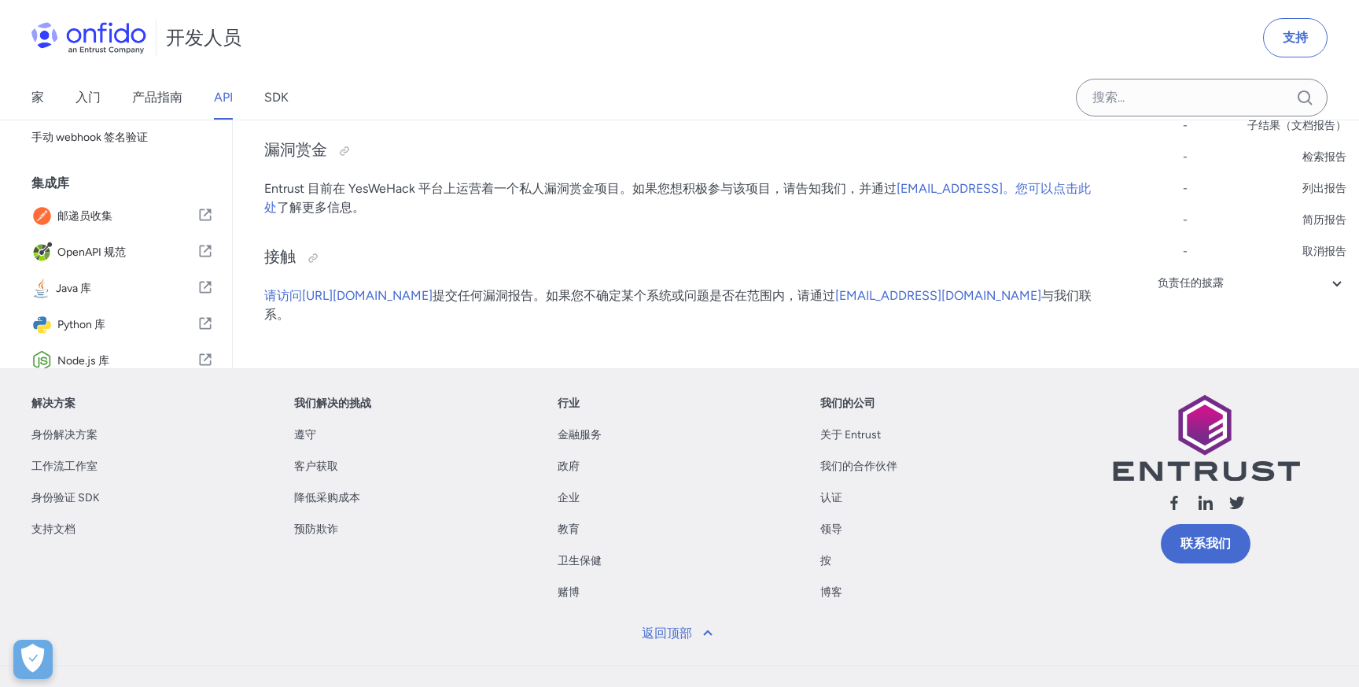
click at [1319, 69] on font "报告状态" at bounding box center [1325, 62] width 44 height 13
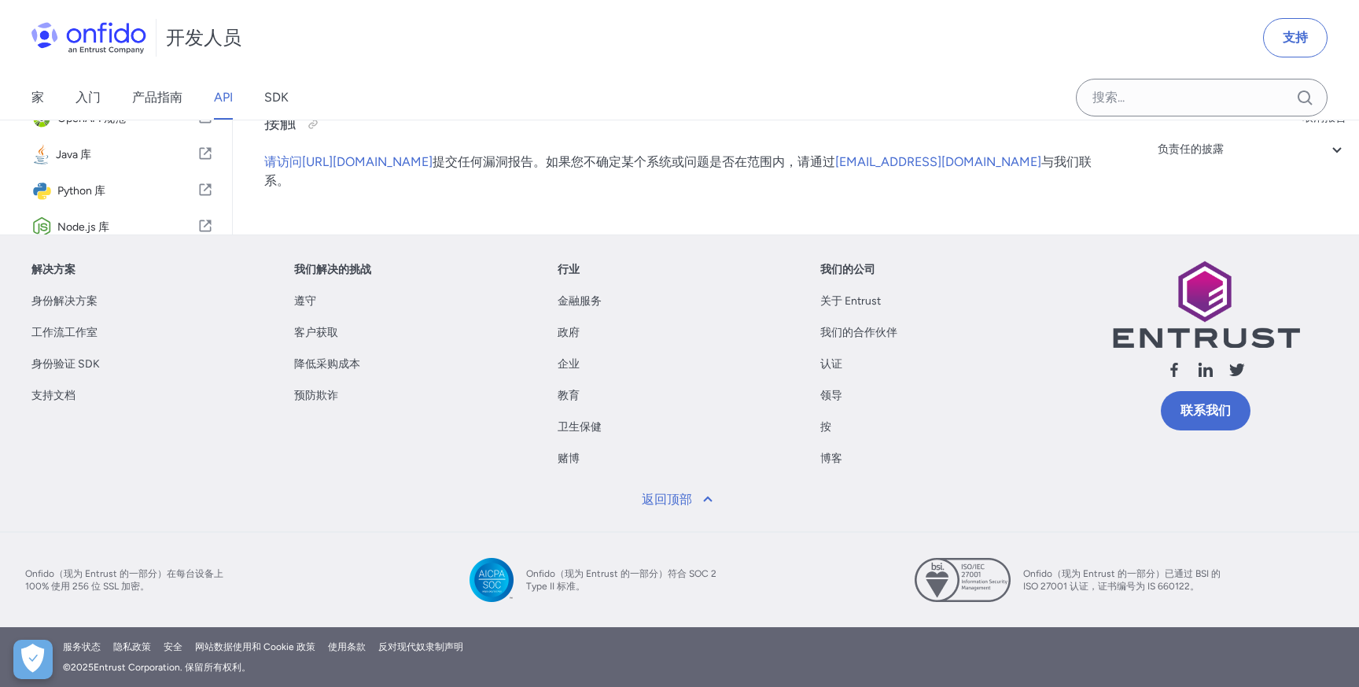
drag, startPoint x: 363, startPoint y: 341, endPoint x: 534, endPoint y: 336, distance: 171.5
drag, startPoint x: 360, startPoint y: 433, endPoint x: 440, endPoint y: 433, distance: 79.5
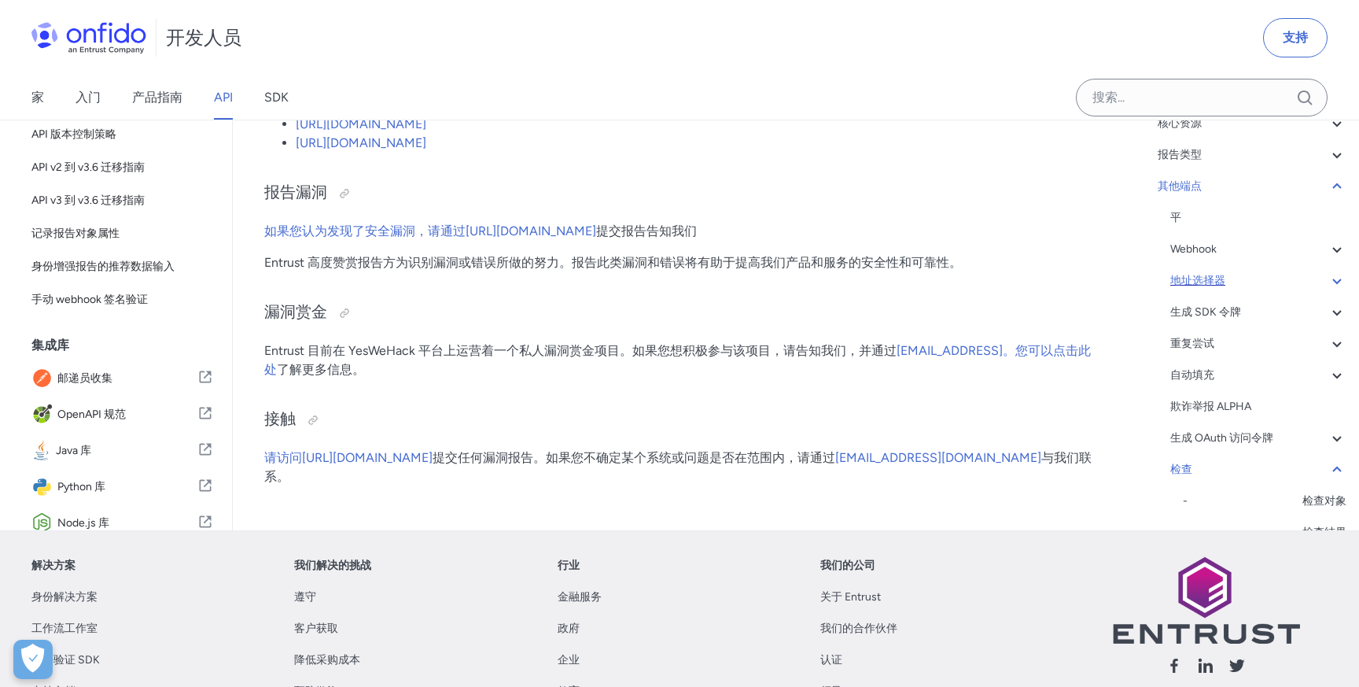
scroll to position [402, 0]
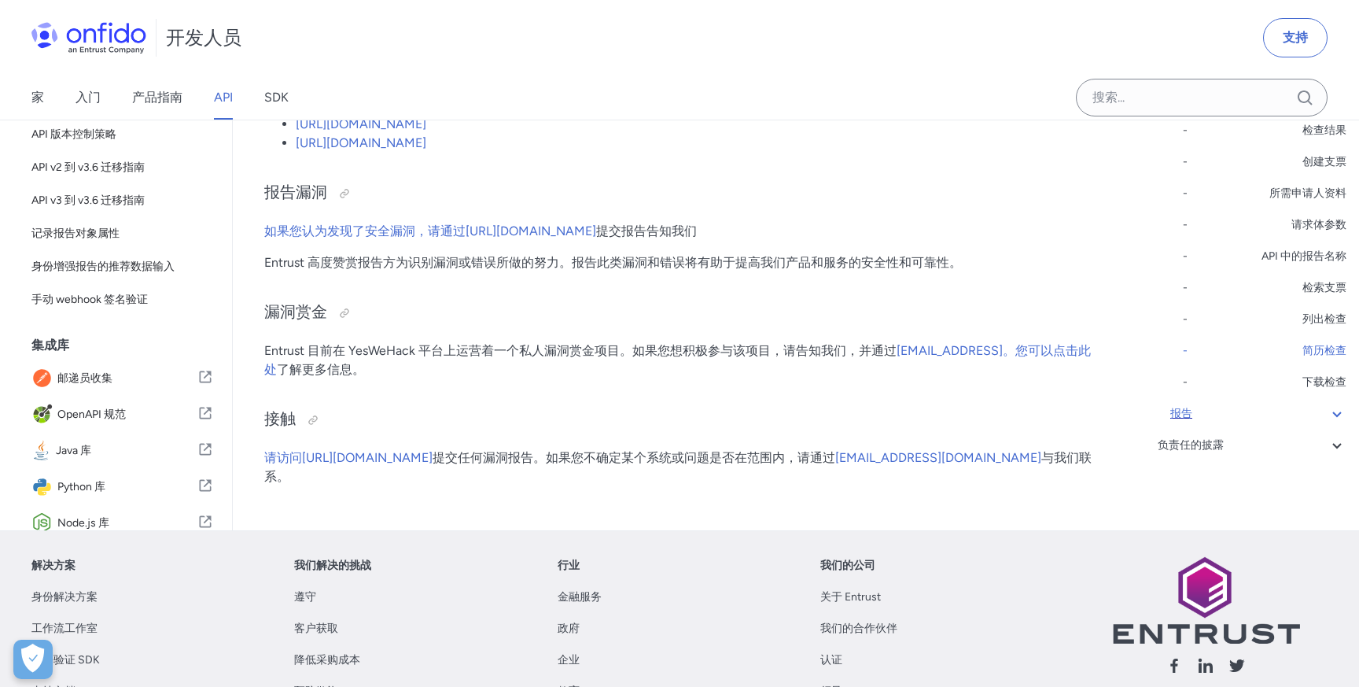
click at [1333, 417] on icon at bounding box center [1337, 414] width 9 height 6
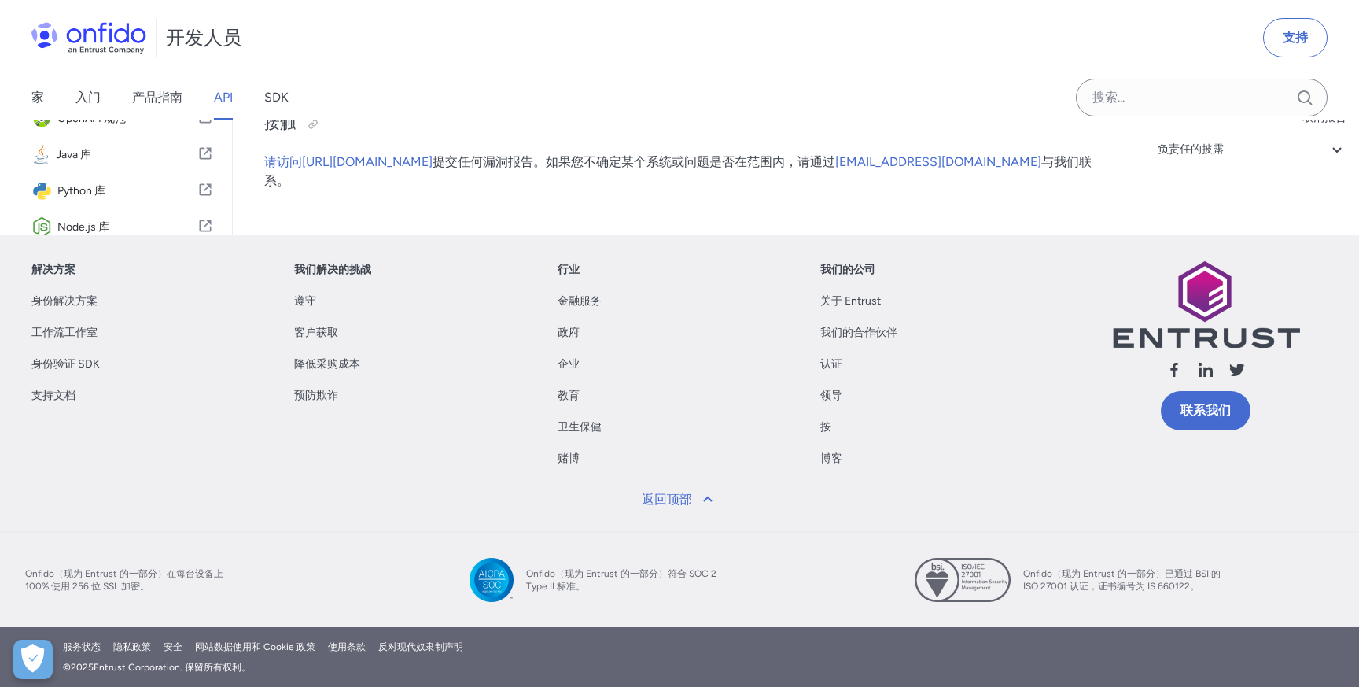
scroll to position [339, 0]
drag, startPoint x: 367, startPoint y: 286, endPoint x: 499, endPoint y: 286, distance: 132.1
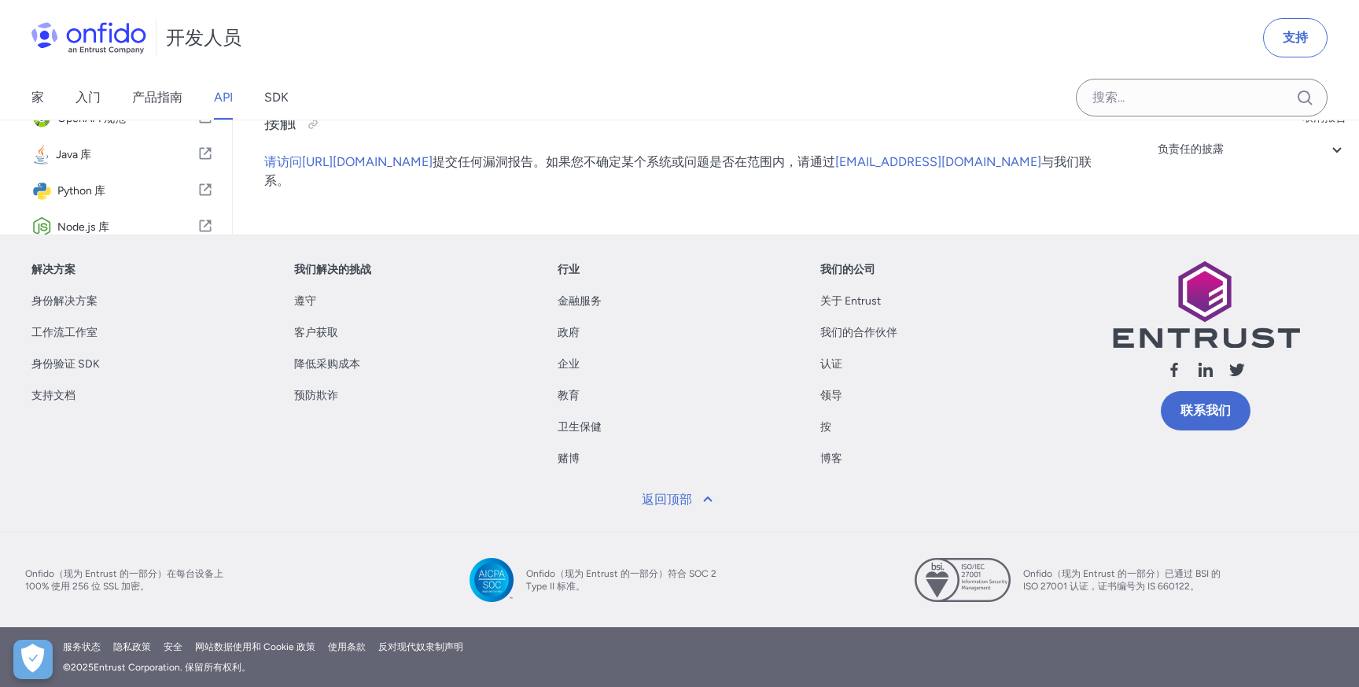
click at [157, 99] on font "产品指南" at bounding box center [157, 97] width 50 height 15
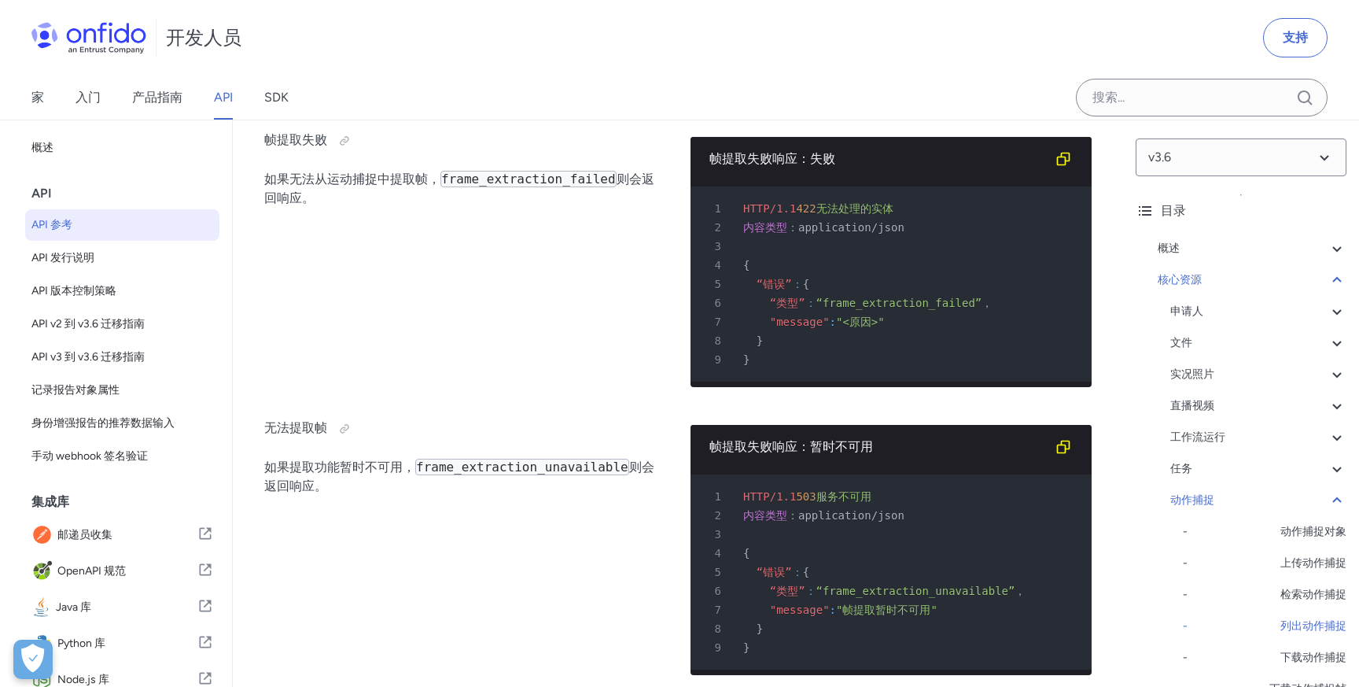
scroll to position [81, 0]
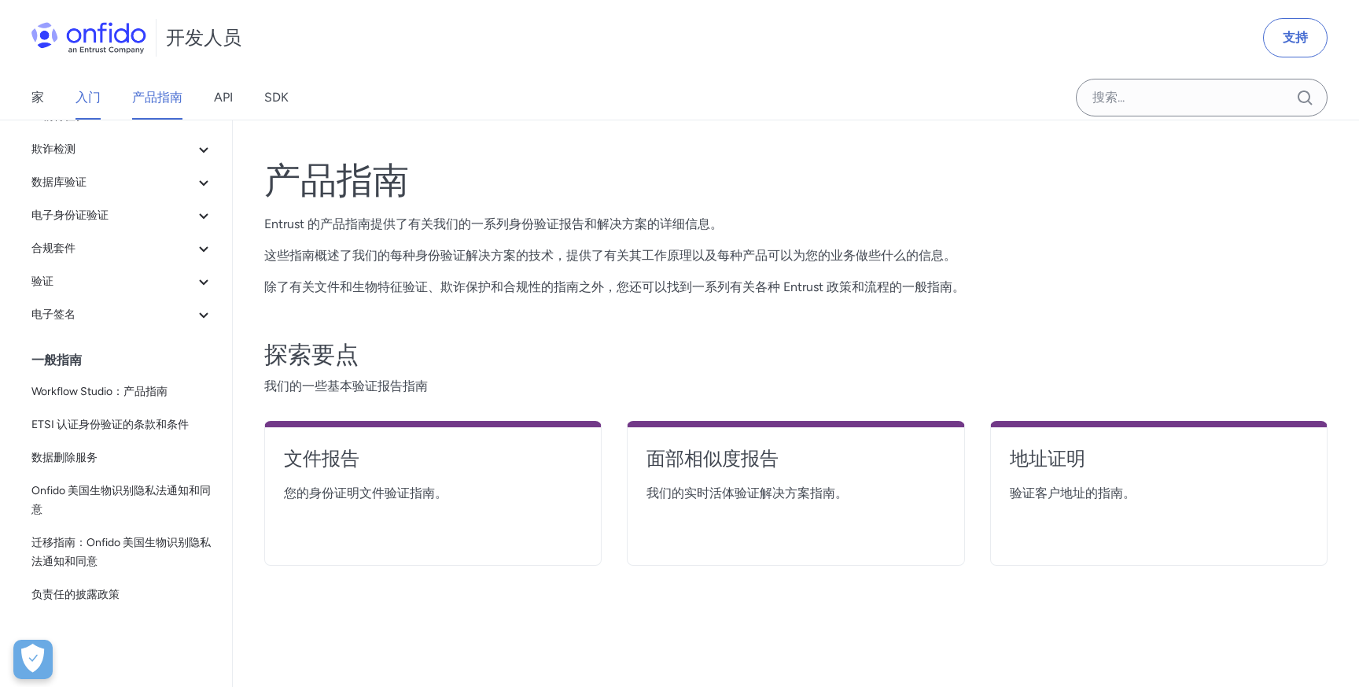
click at [100, 94] on font "入门" at bounding box center [88, 97] width 25 height 15
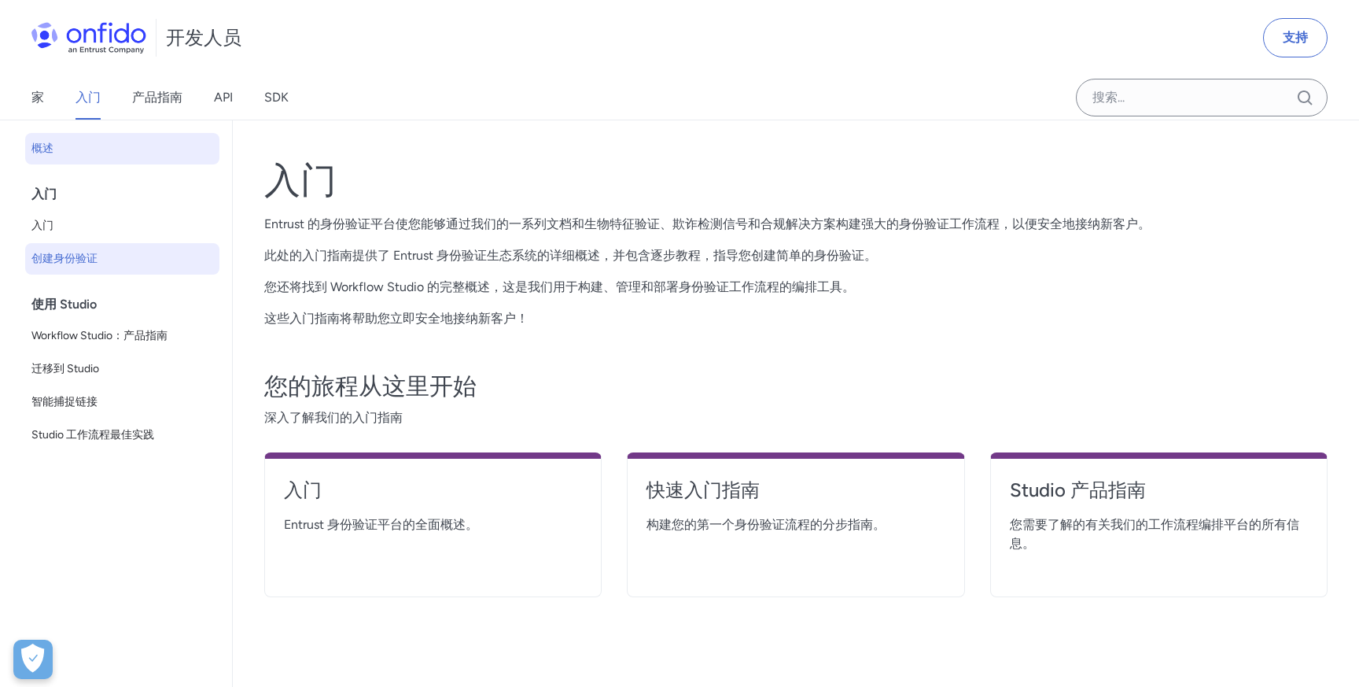
click at [113, 262] on span "创建身份验证" at bounding box center [122, 258] width 182 height 19
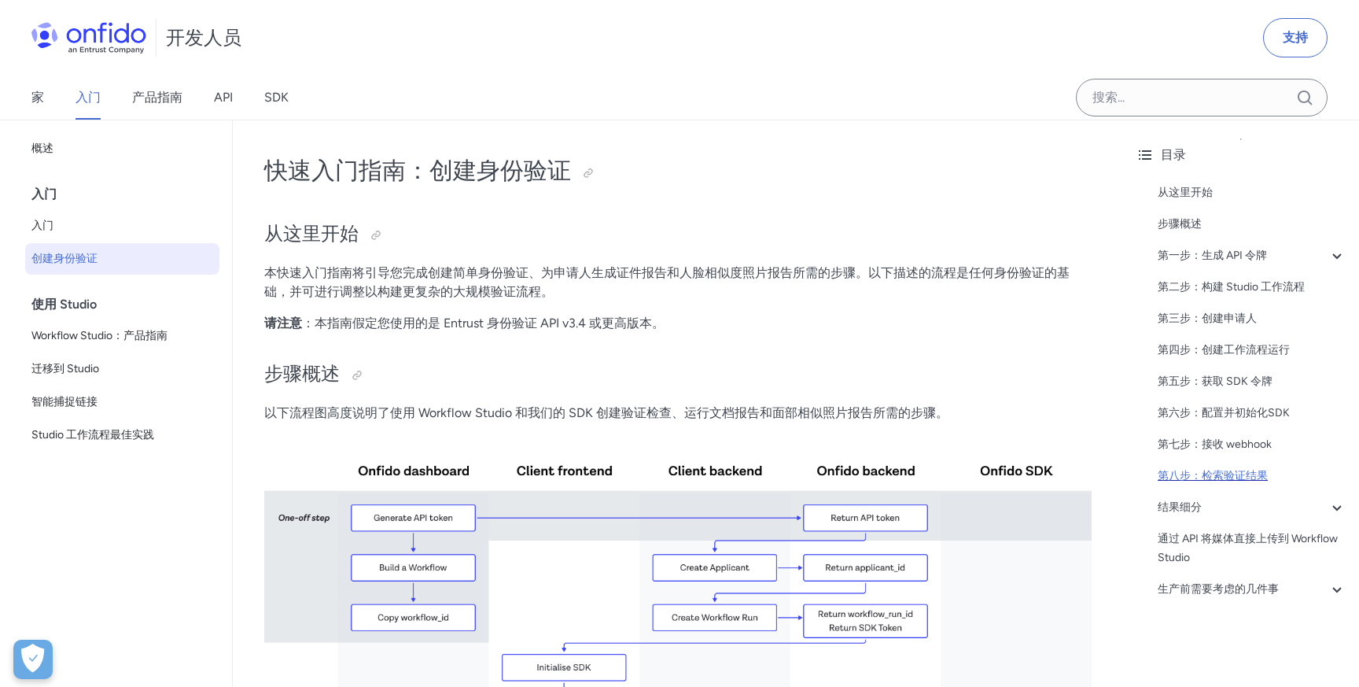
click at [1242, 476] on font "第八步：检索验证结果" at bounding box center [1213, 475] width 110 height 13
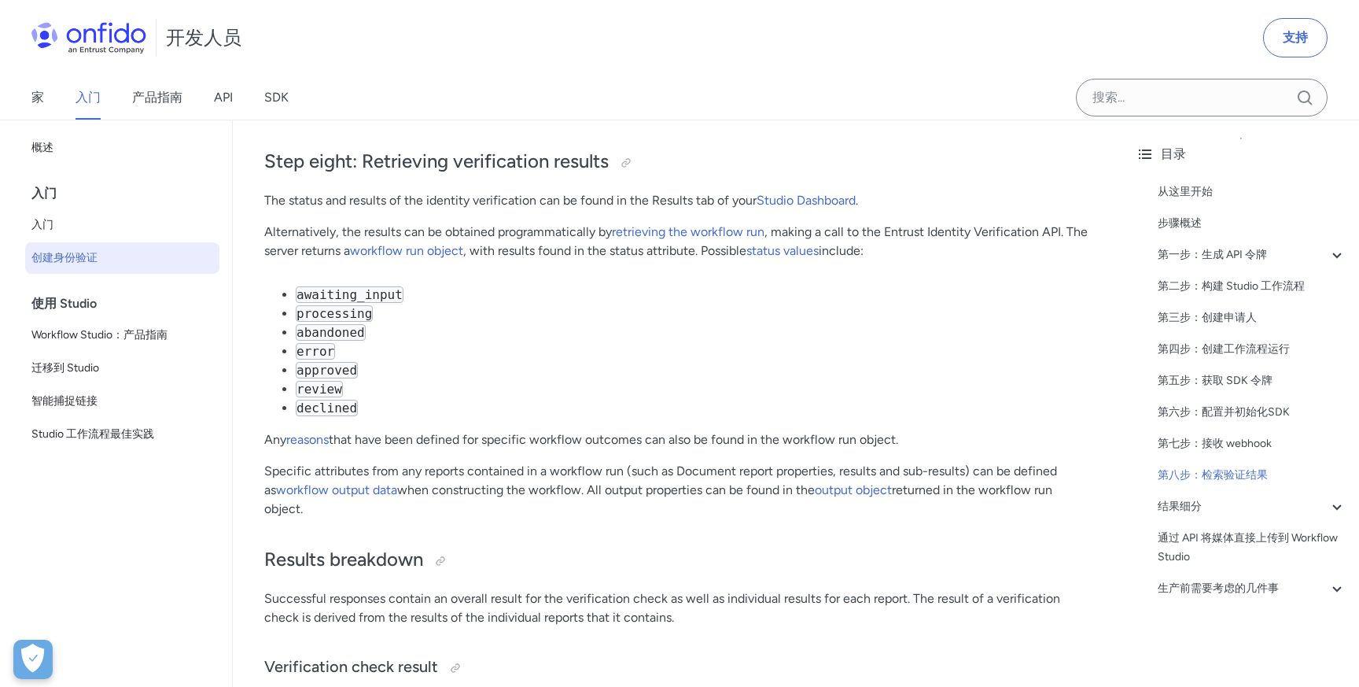
scroll to position [5537, 0]
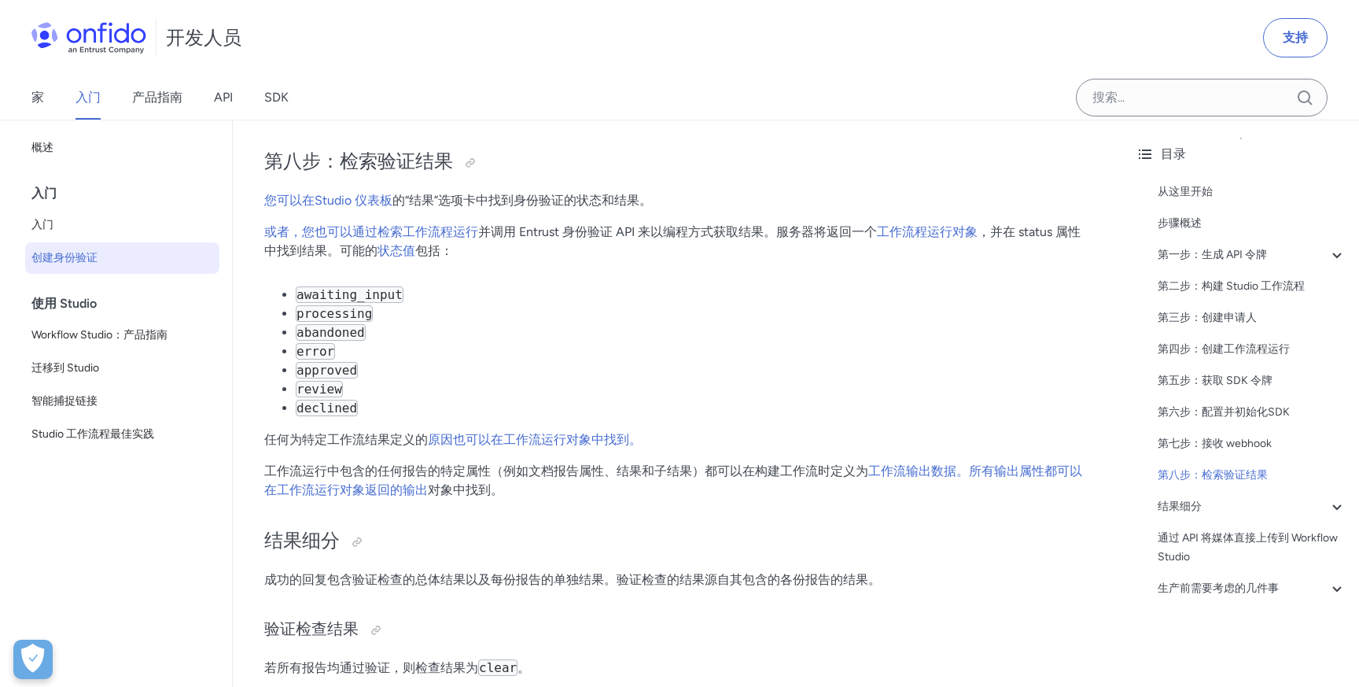
click at [342, 314] on code "processing" at bounding box center [334, 313] width 77 height 17
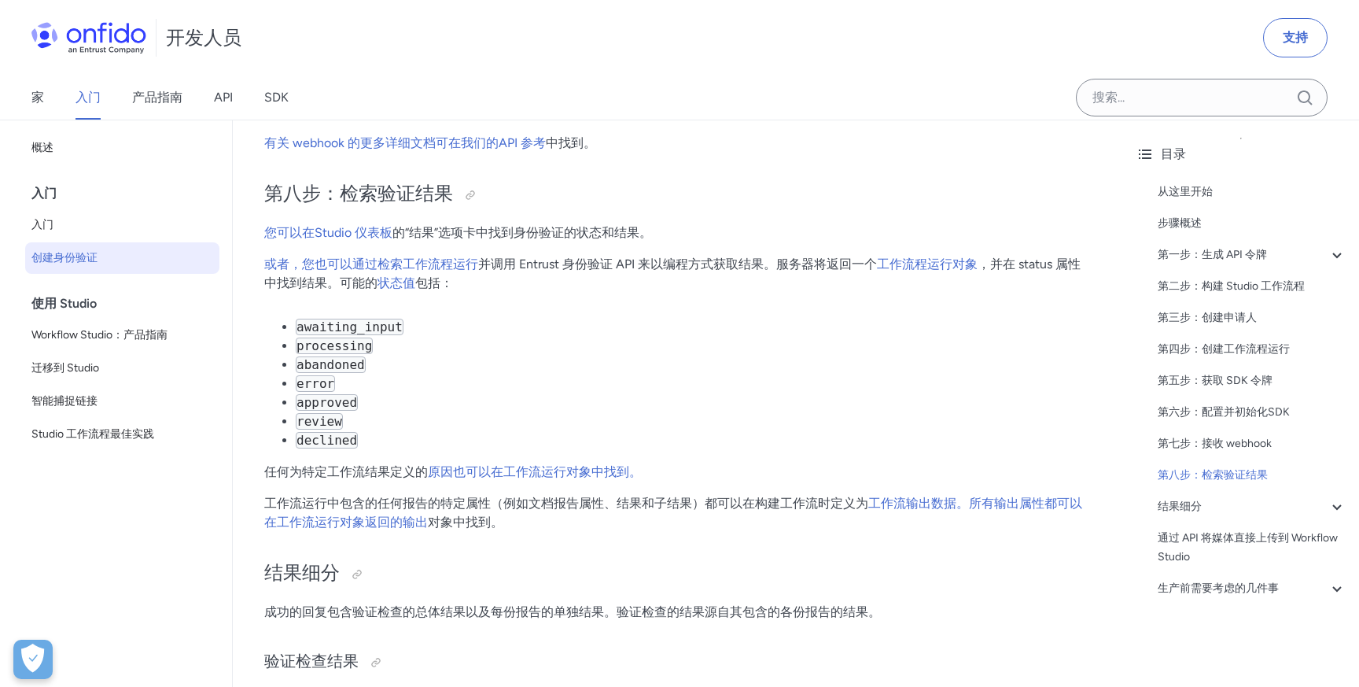
scroll to position [5448, 0]
drag, startPoint x: 297, startPoint y: 330, endPoint x: 358, endPoint y: 449, distance: 133.7
click at [358, 449] on ul "awaiting_input processing abandoned error approved review declined" at bounding box center [678, 384] width 828 height 132
copy ul "awaiting_input processing abandoned error approved review declined"
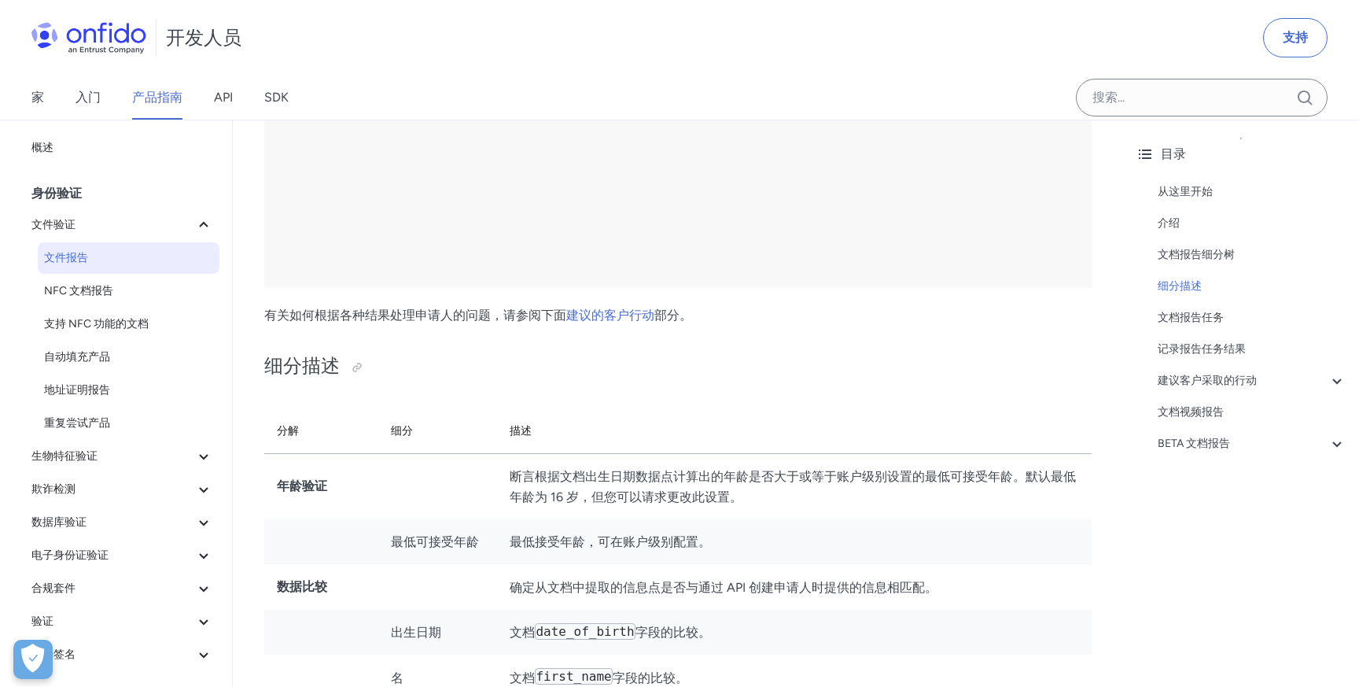
scroll to position [3071, 0]
